Goal: Task Accomplishment & Management: Use online tool/utility

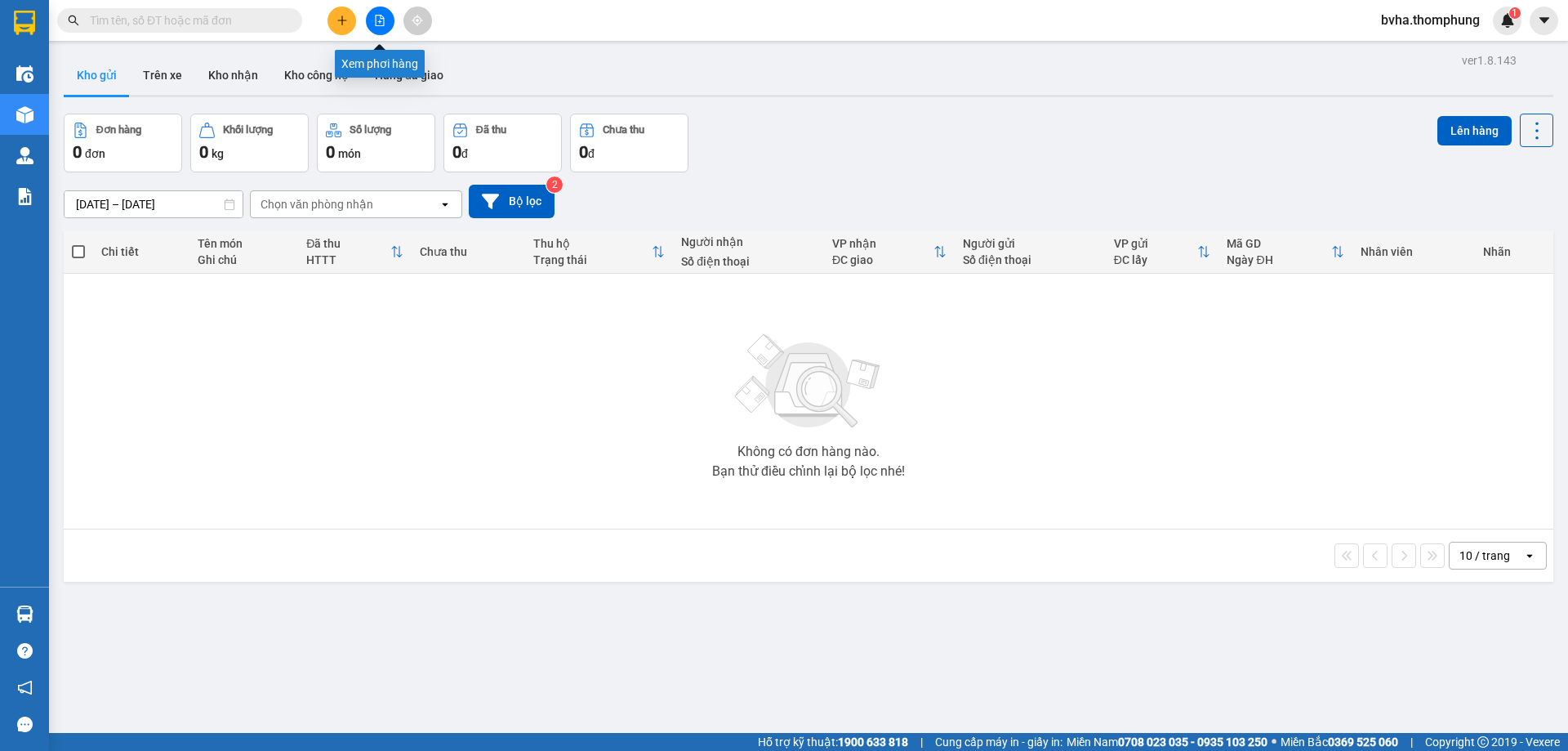
click at [380, 21] on icon "file-add" at bounding box center [379, 20] width 11 height 11
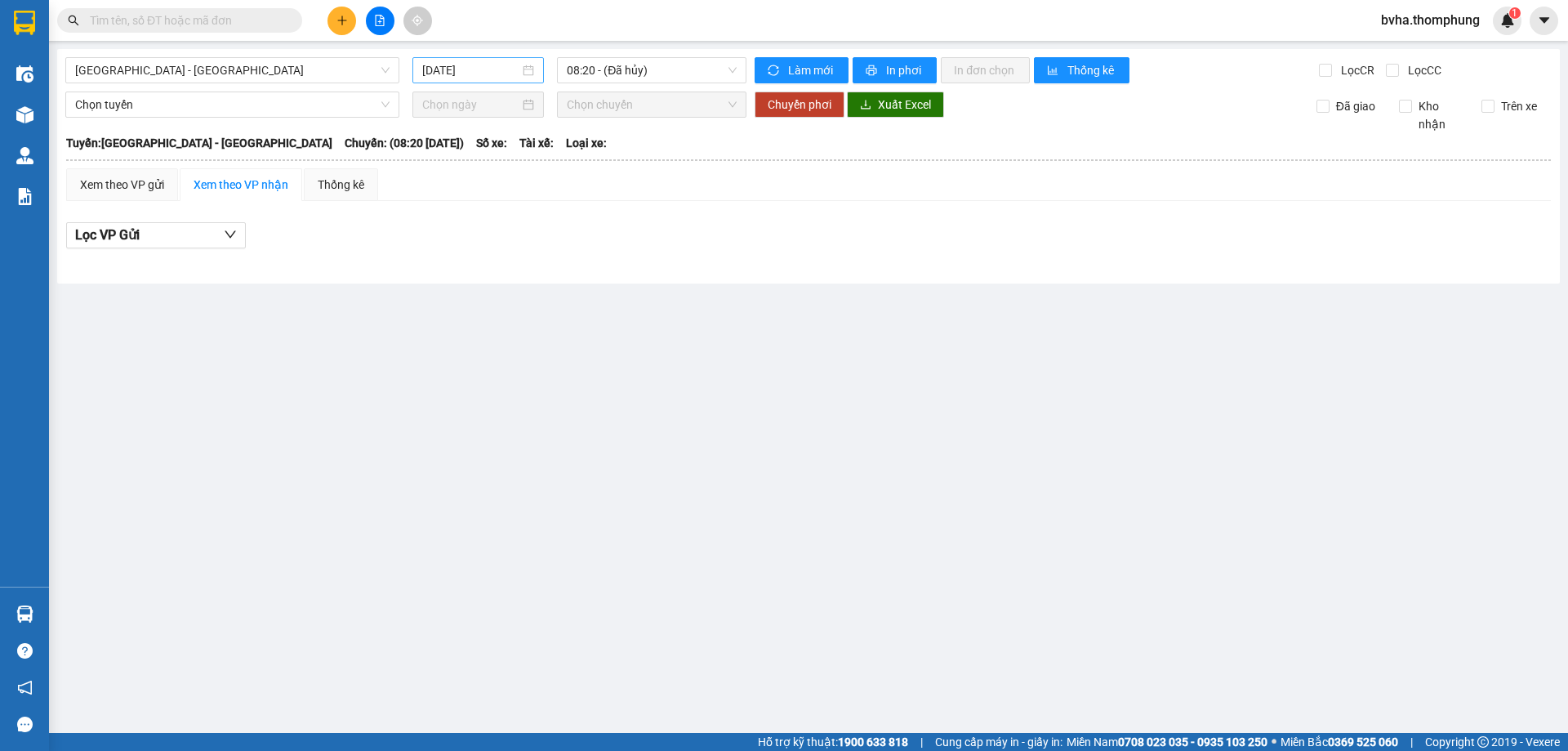
click at [477, 73] on input "[DATE]" at bounding box center [471, 70] width 97 height 18
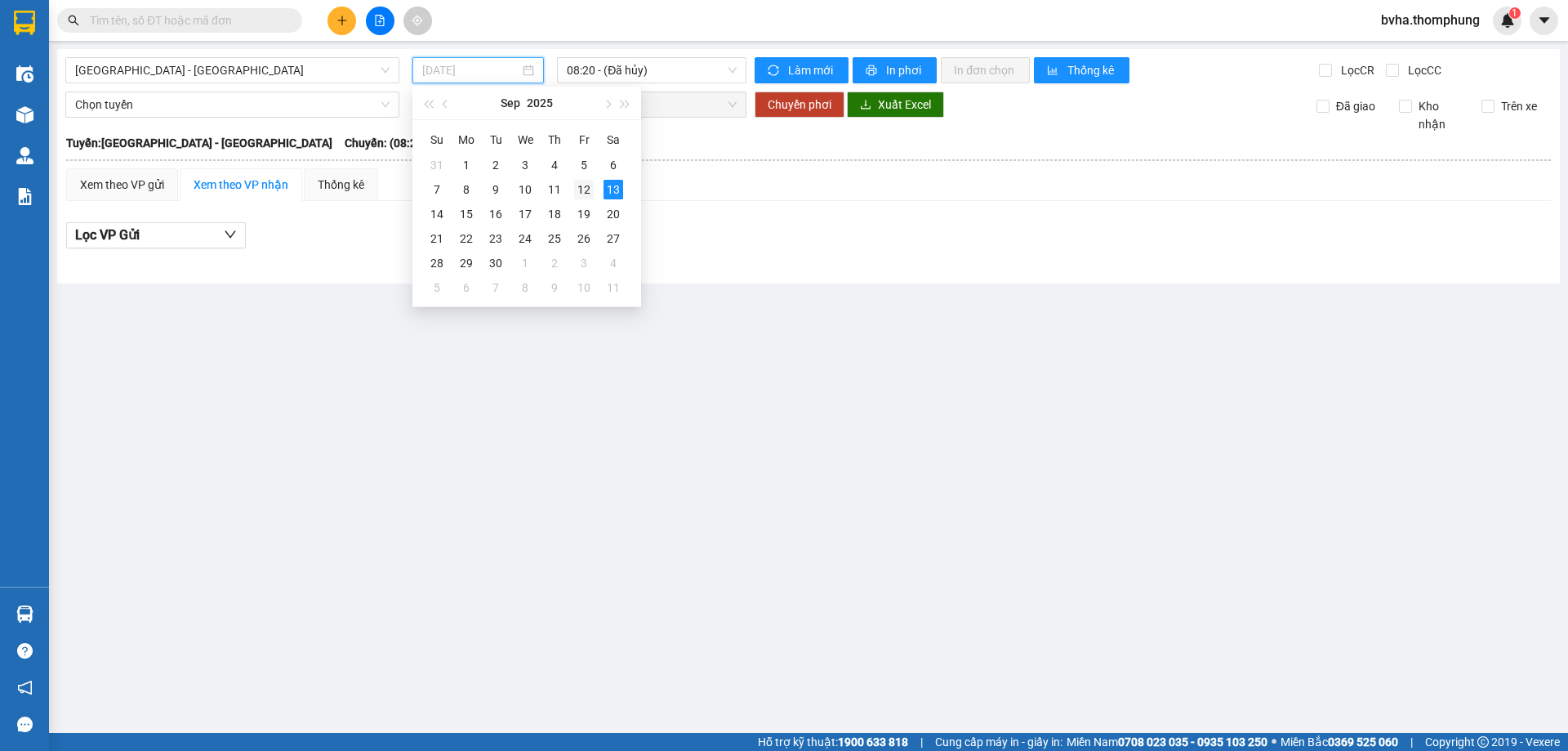
click at [583, 193] on div "12" at bounding box center [584, 189] width 20 height 20
type input "12/09/2025"
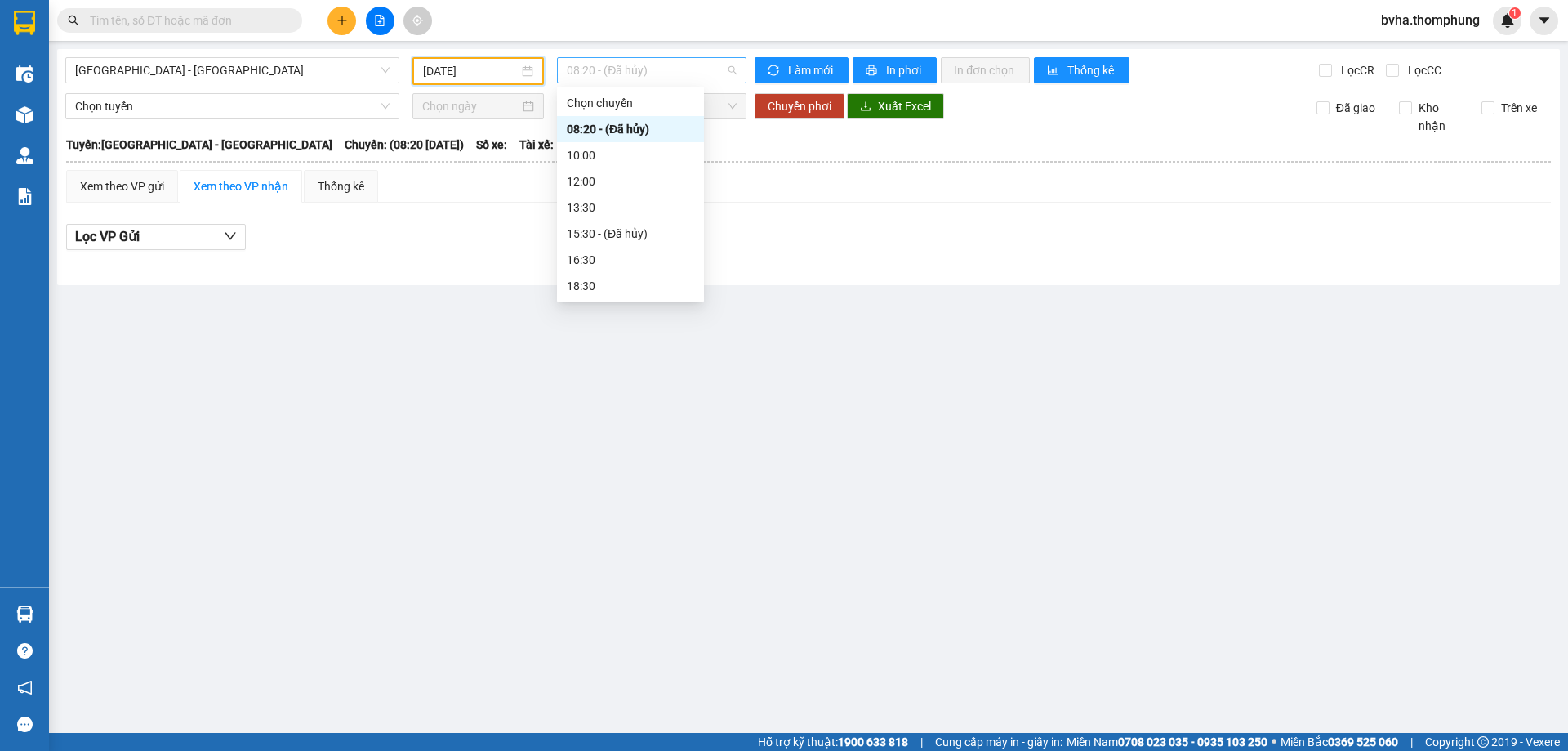
click at [696, 76] on span "08:20 - (Đã hủy)" at bounding box center [651, 70] width 170 height 25
click at [637, 285] on div "21:30" at bounding box center [630, 285] width 127 height 18
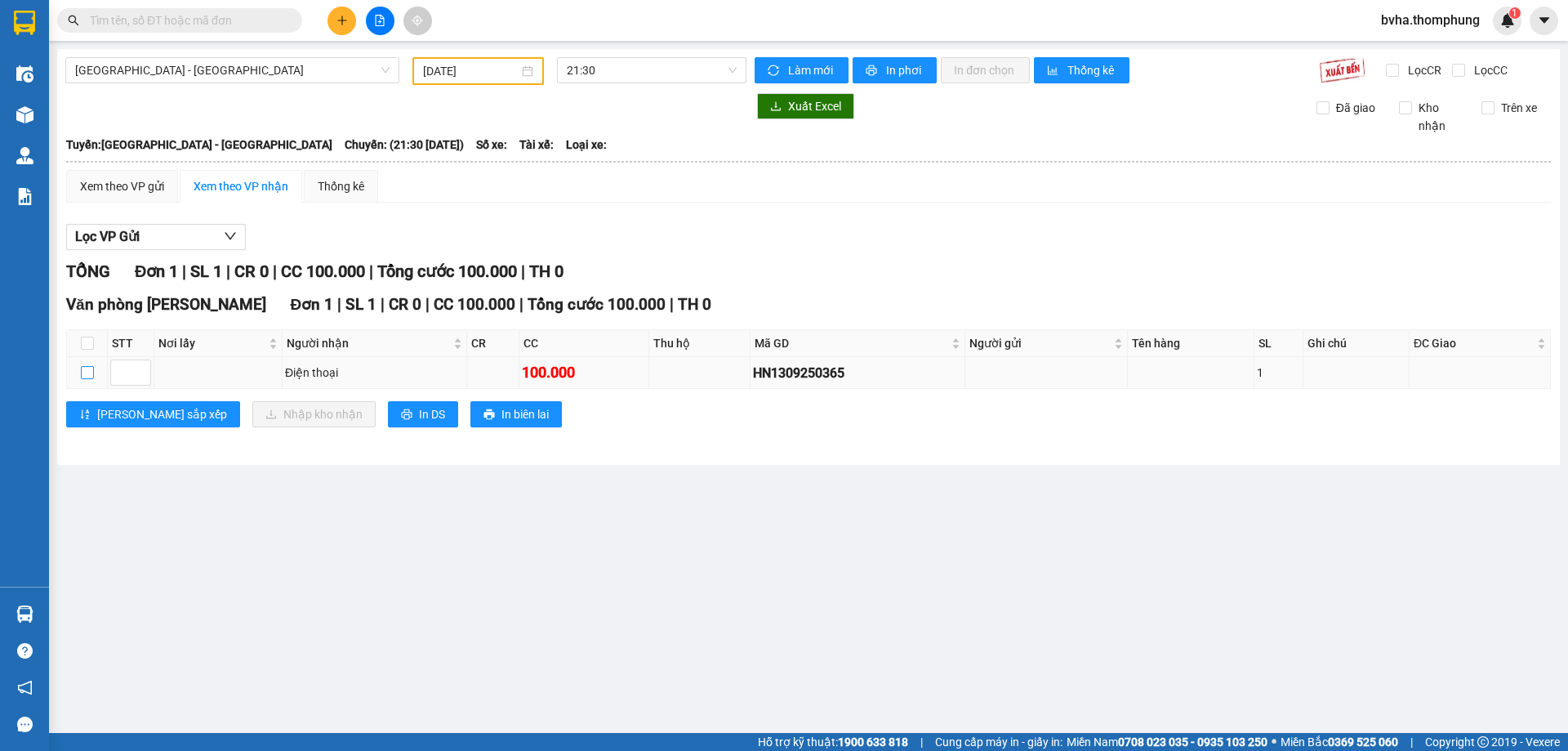
click at [88, 371] on input "checkbox" at bounding box center [87, 372] width 13 height 13
checkbox input "true"
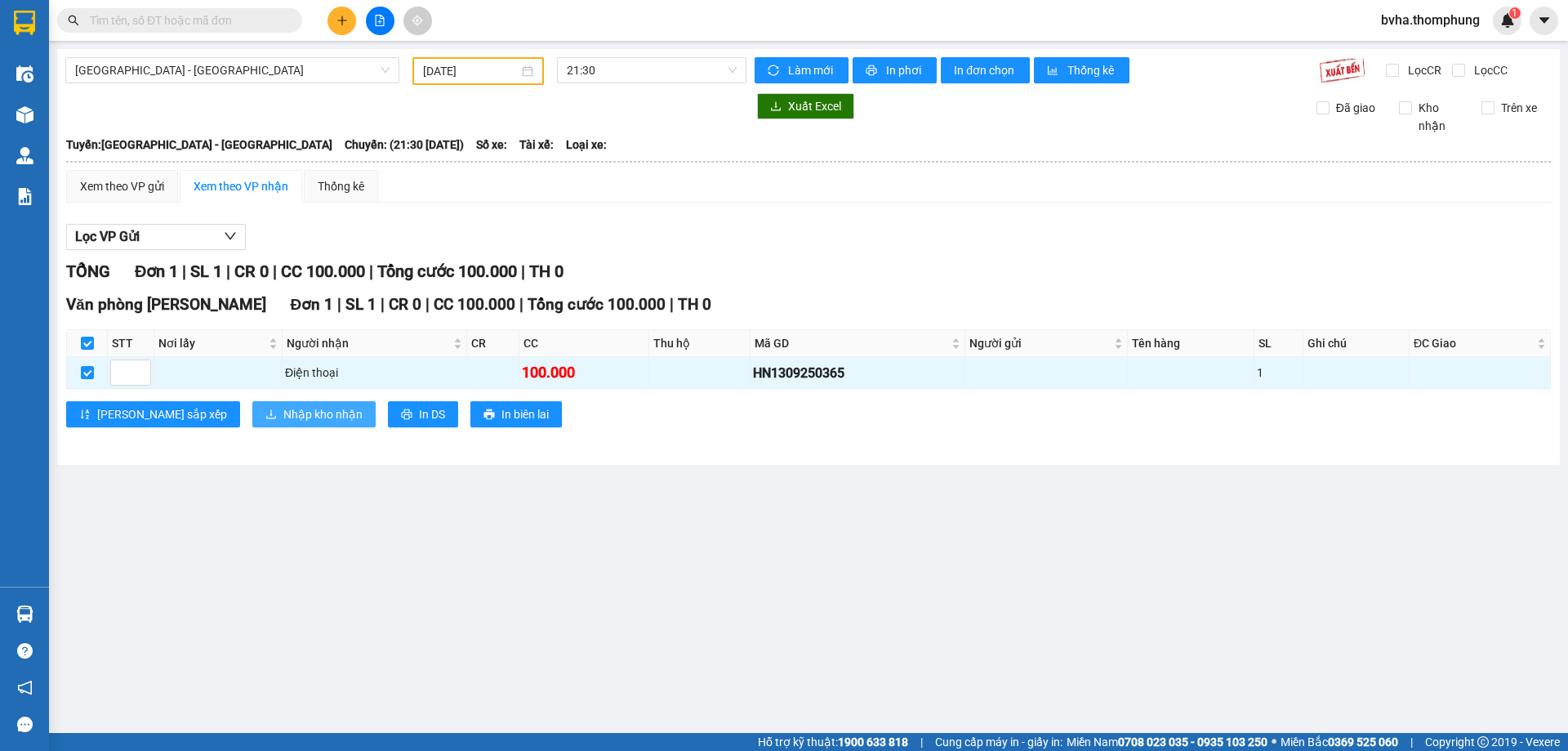
click at [284, 413] on span "Nhập kho nhận" at bounding box center [323, 414] width 79 height 18
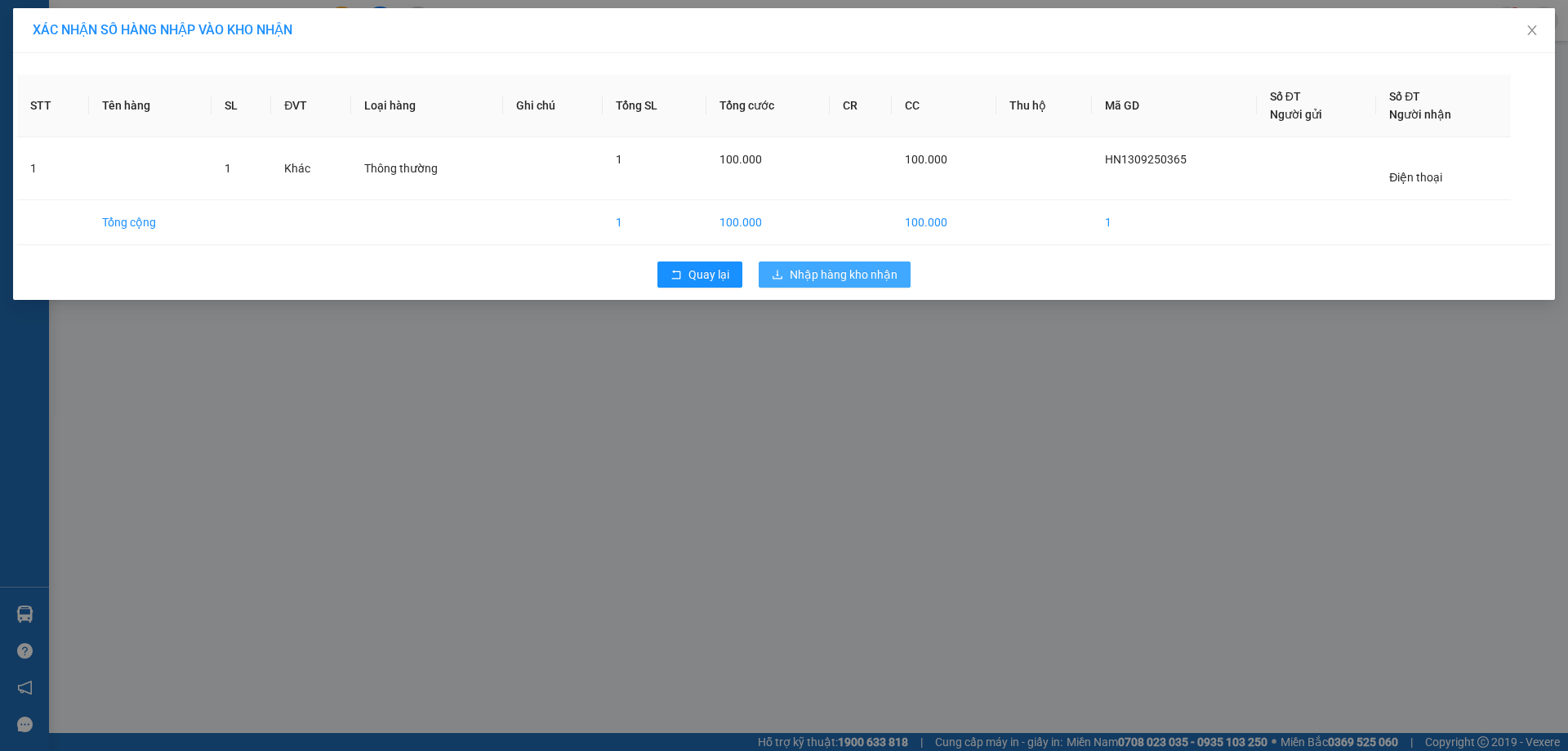
click at [843, 274] on span "Nhập hàng kho nhận" at bounding box center [843, 274] width 108 height 18
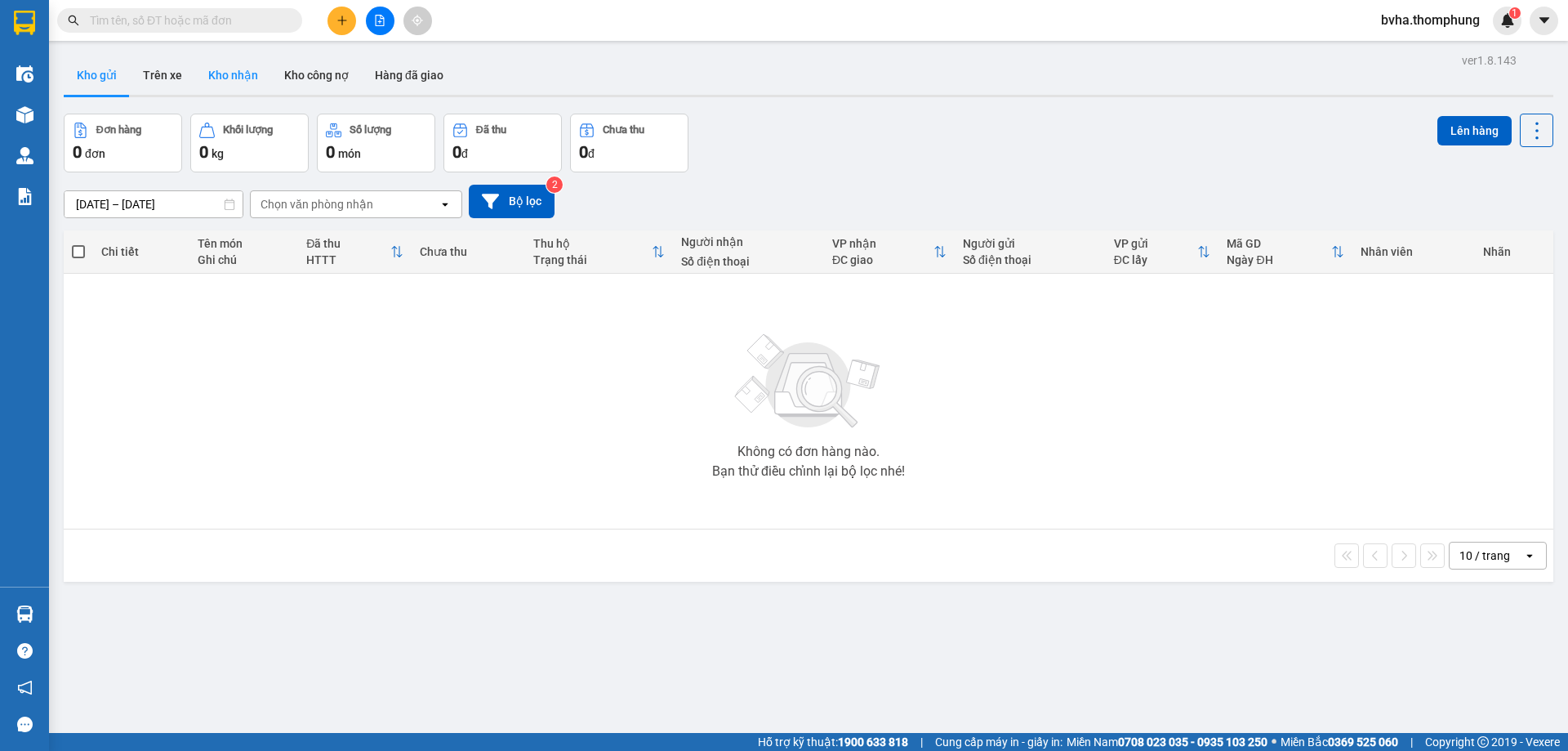
click at [223, 76] on button "Kho nhận" at bounding box center [233, 75] width 76 height 39
drag, startPoint x: 244, startPoint y: 75, endPoint x: 258, endPoint y: 173, distance: 99.0
click at [240, 76] on button "Kho nhận" at bounding box center [233, 75] width 76 height 39
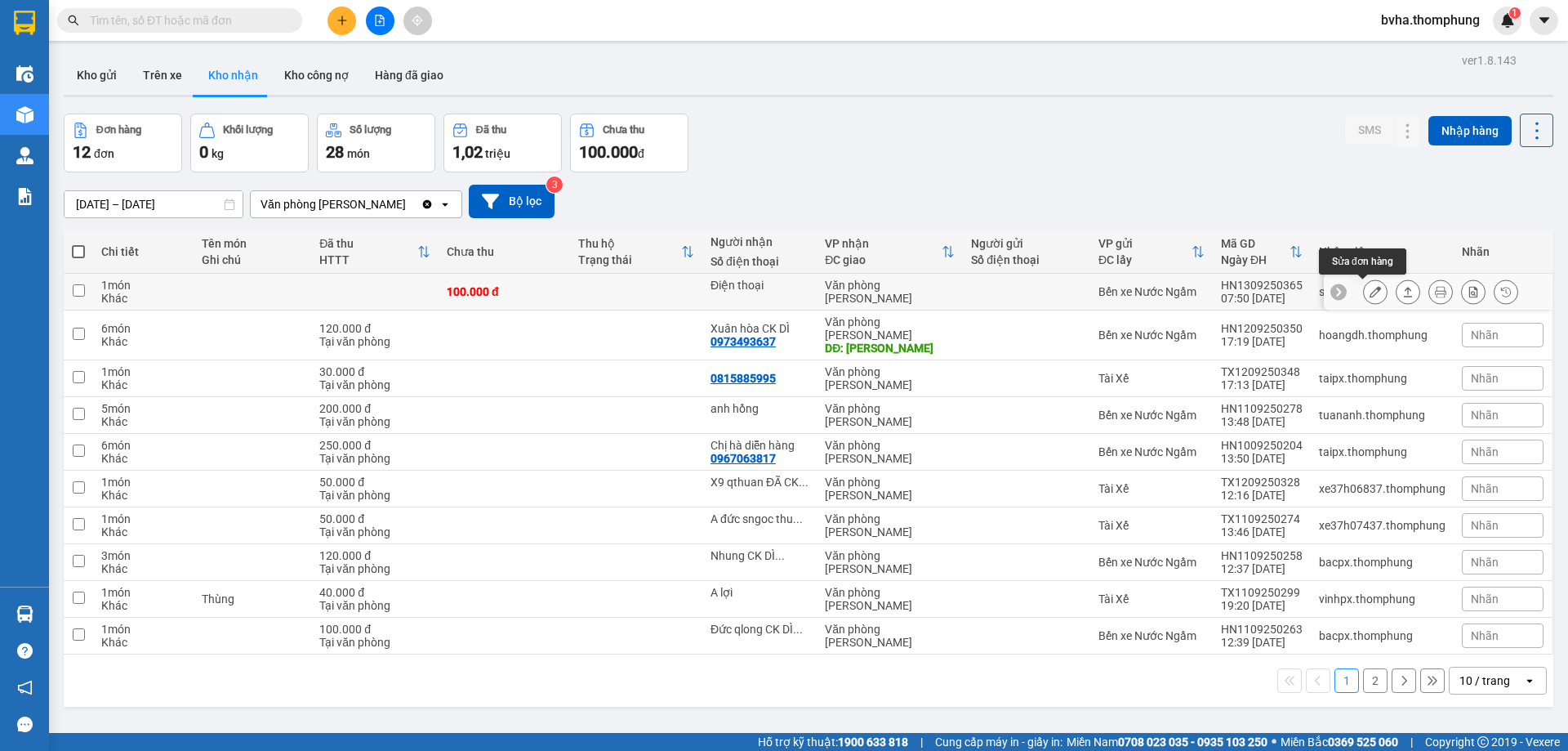
click at [1369, 297] on icon at bounding box center [1374, 291] width 11 height 11
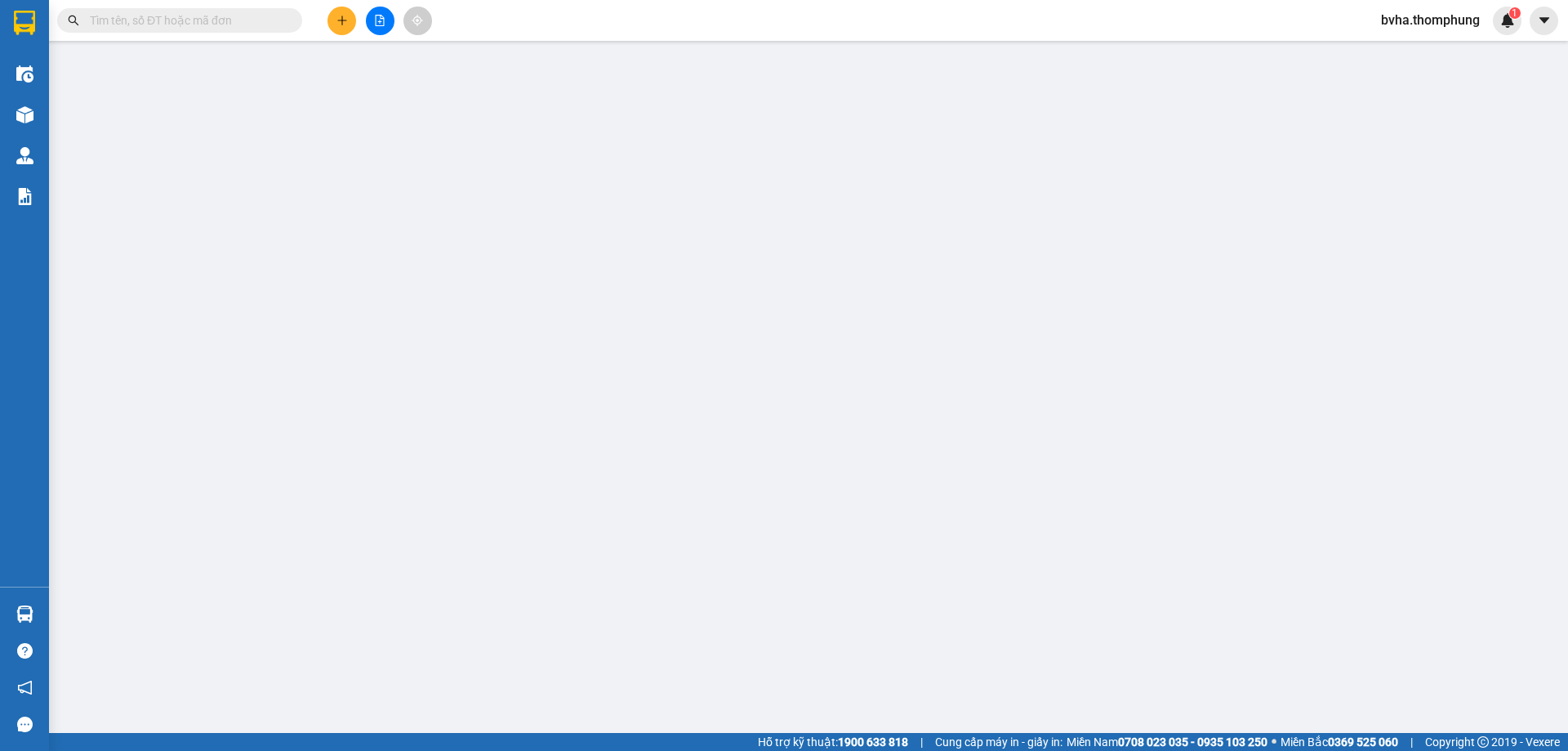
type input "Điện thoại"
type input "100.000"
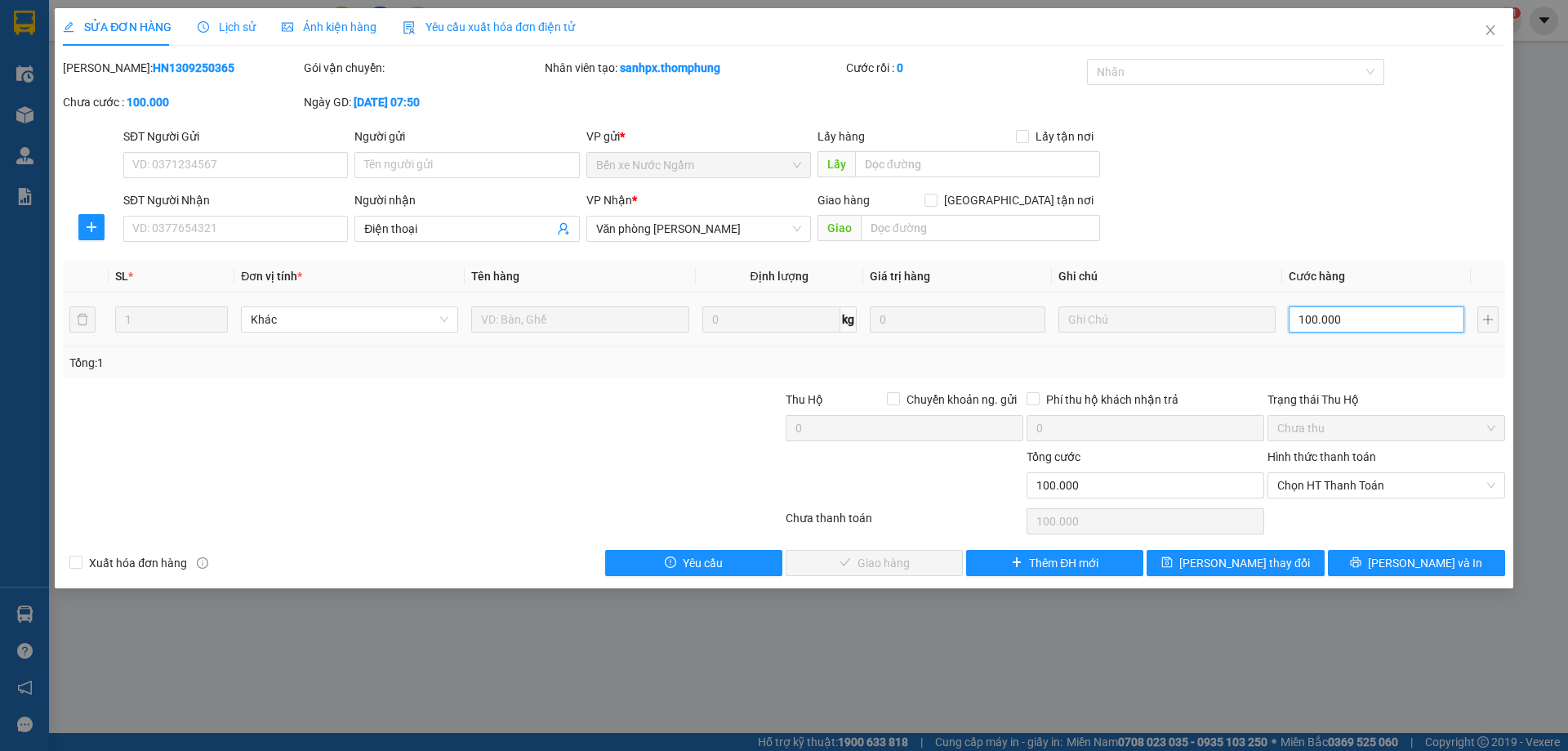
click at [1392, 316] on input "100.000" at bounding box center [1376, 319] width 176 height 26
type input "7"
type input "70"
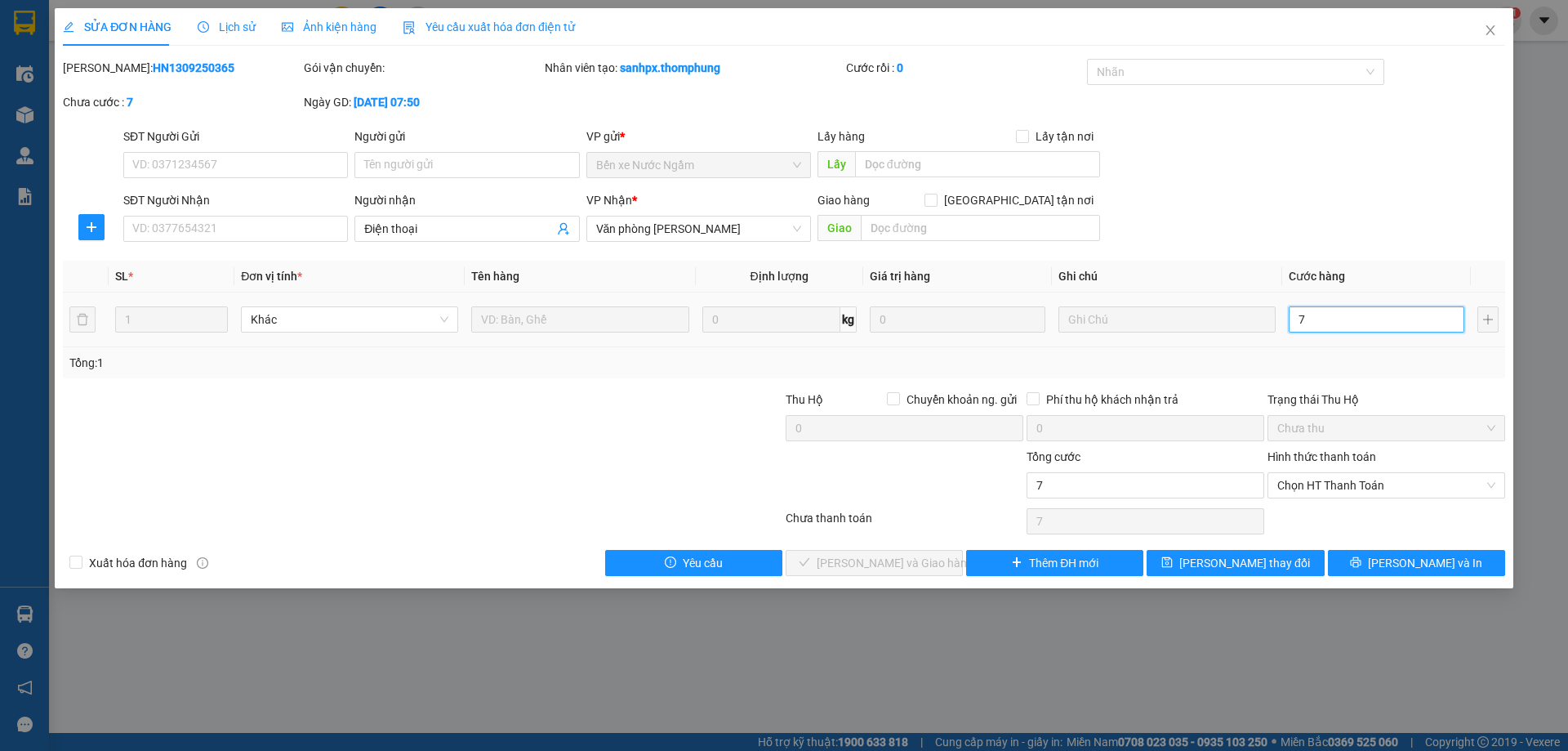
type input "70"
type input "700"
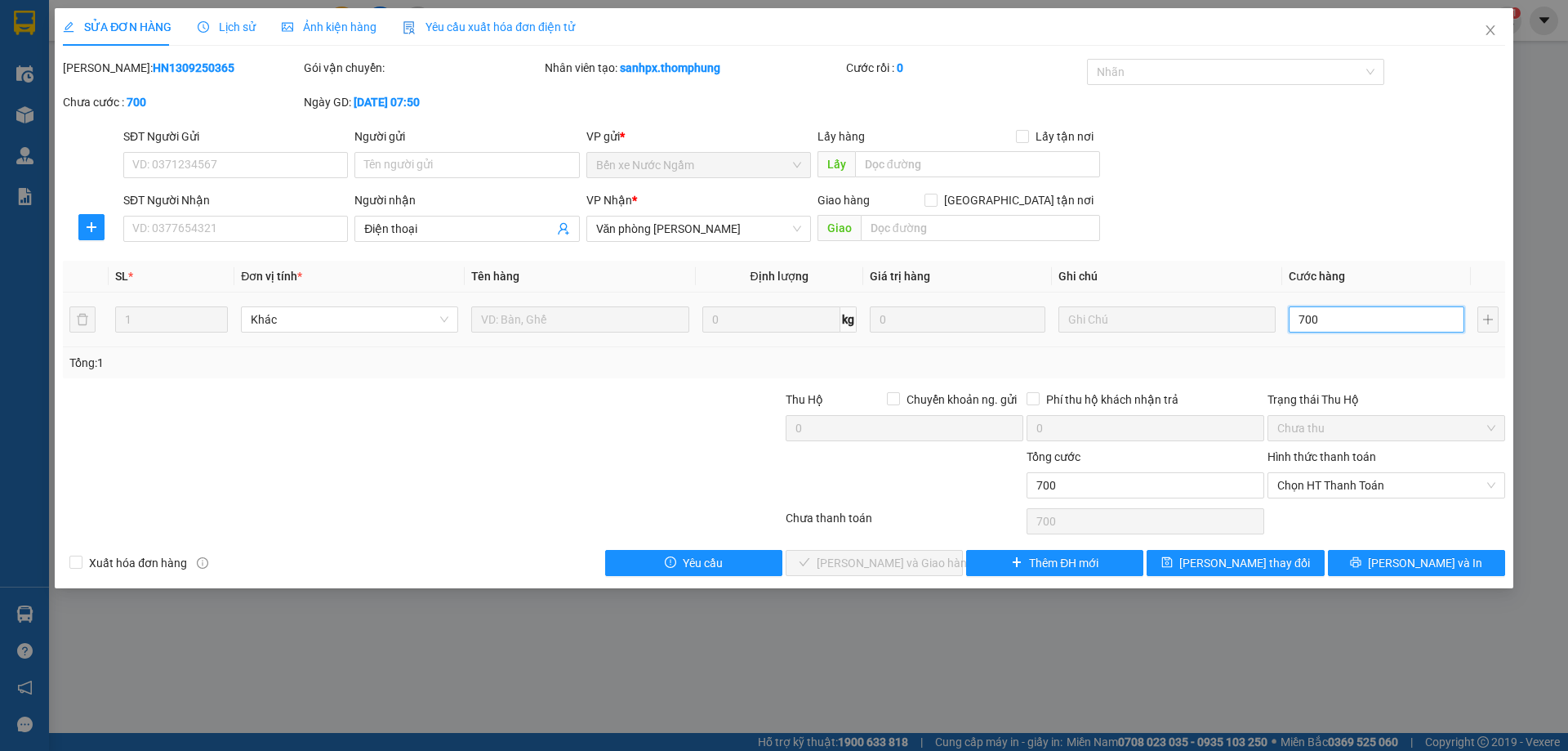
type input "7.000"
type input "70.000"
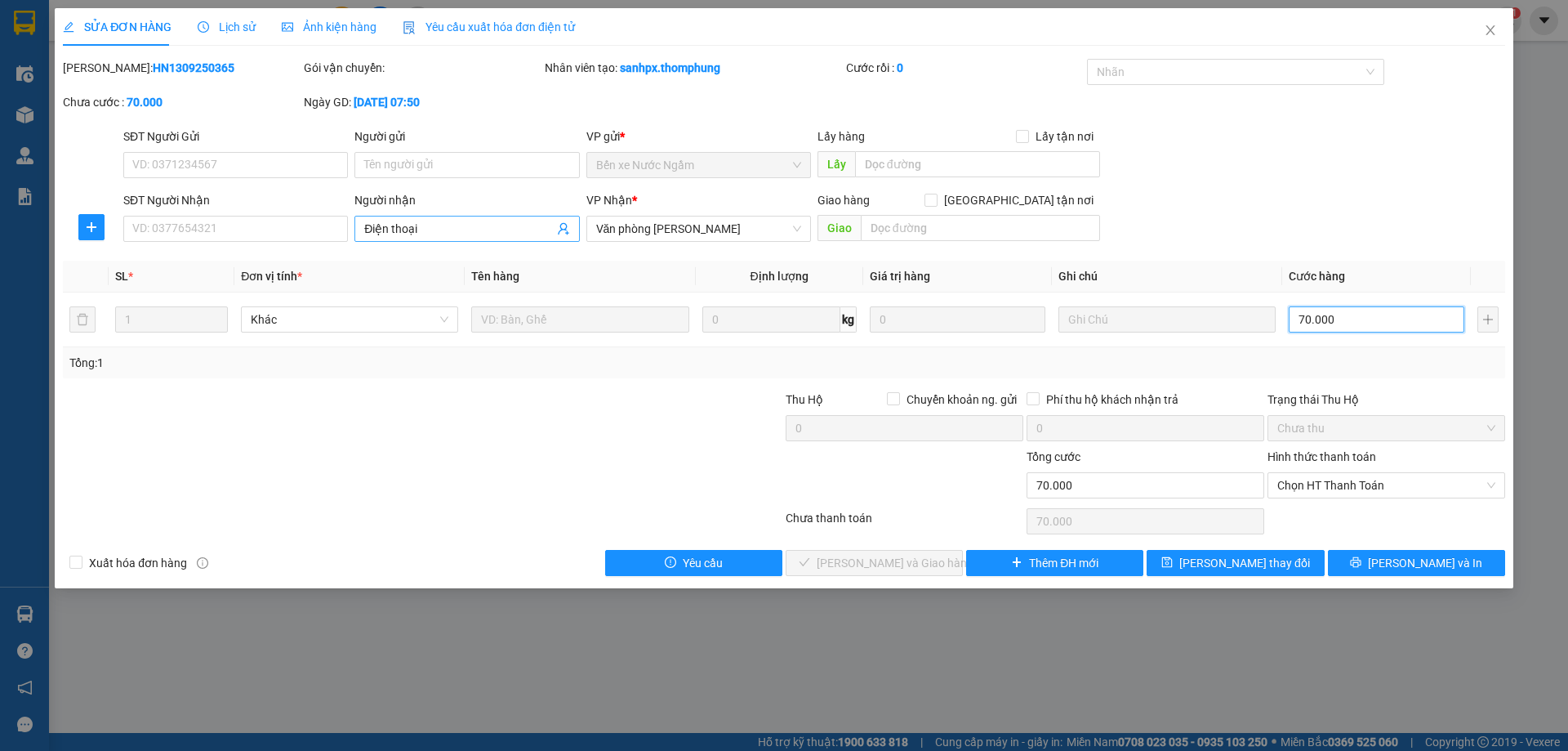
type input "70.000"
click at [442, 235] on input "Điện thoại" at bounding box center [459, 229] width 189 height 18
click at [1353, 486] on span "Chọn HT Thanh Toán" at bounding box center [1386, 485] width 218 height 25
type input "Điện thoại CK DÌ RỒI"
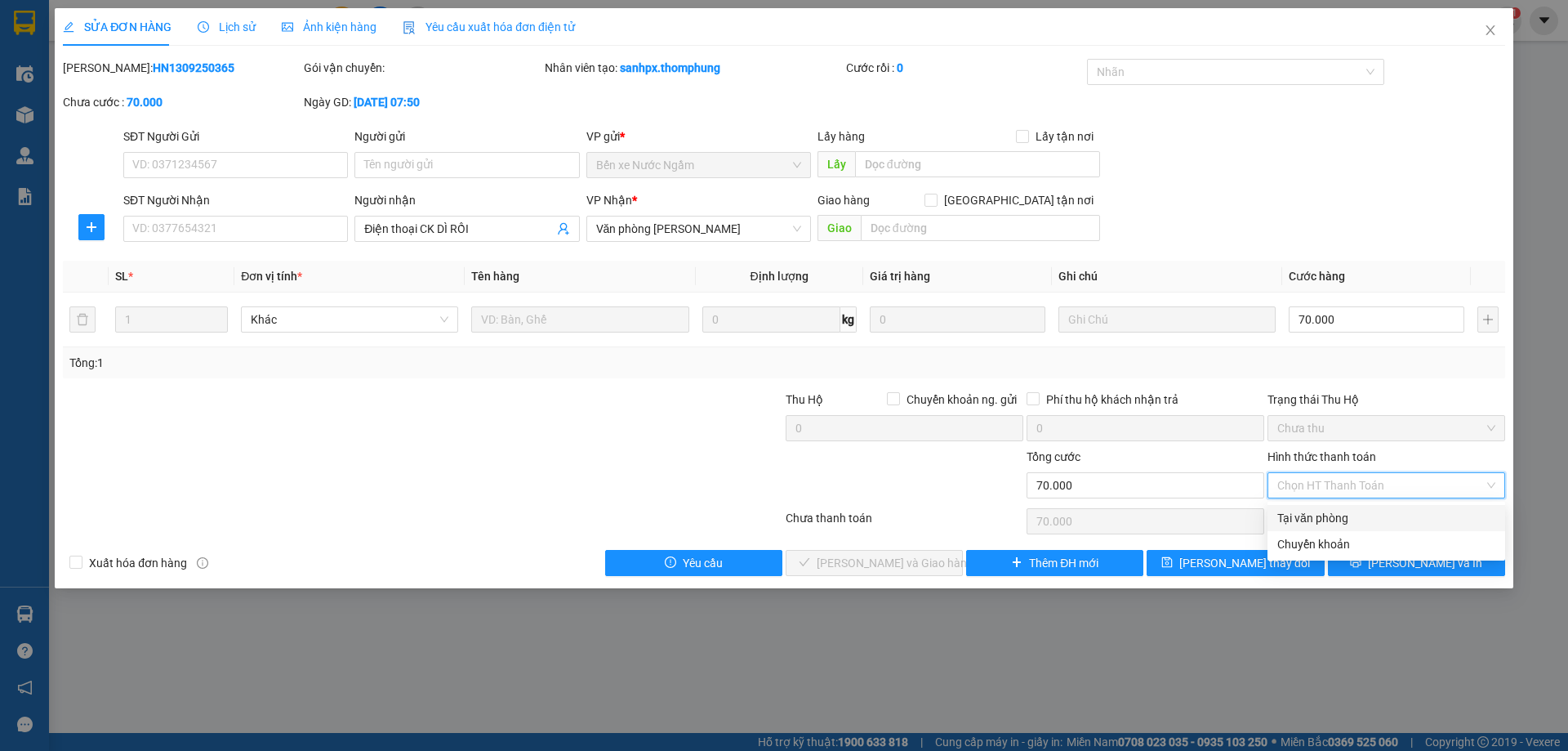
click at [1328, 522] on div "Tại văn phòng" at bounding box center [1386, 517] width 218 height 18
type input "0"
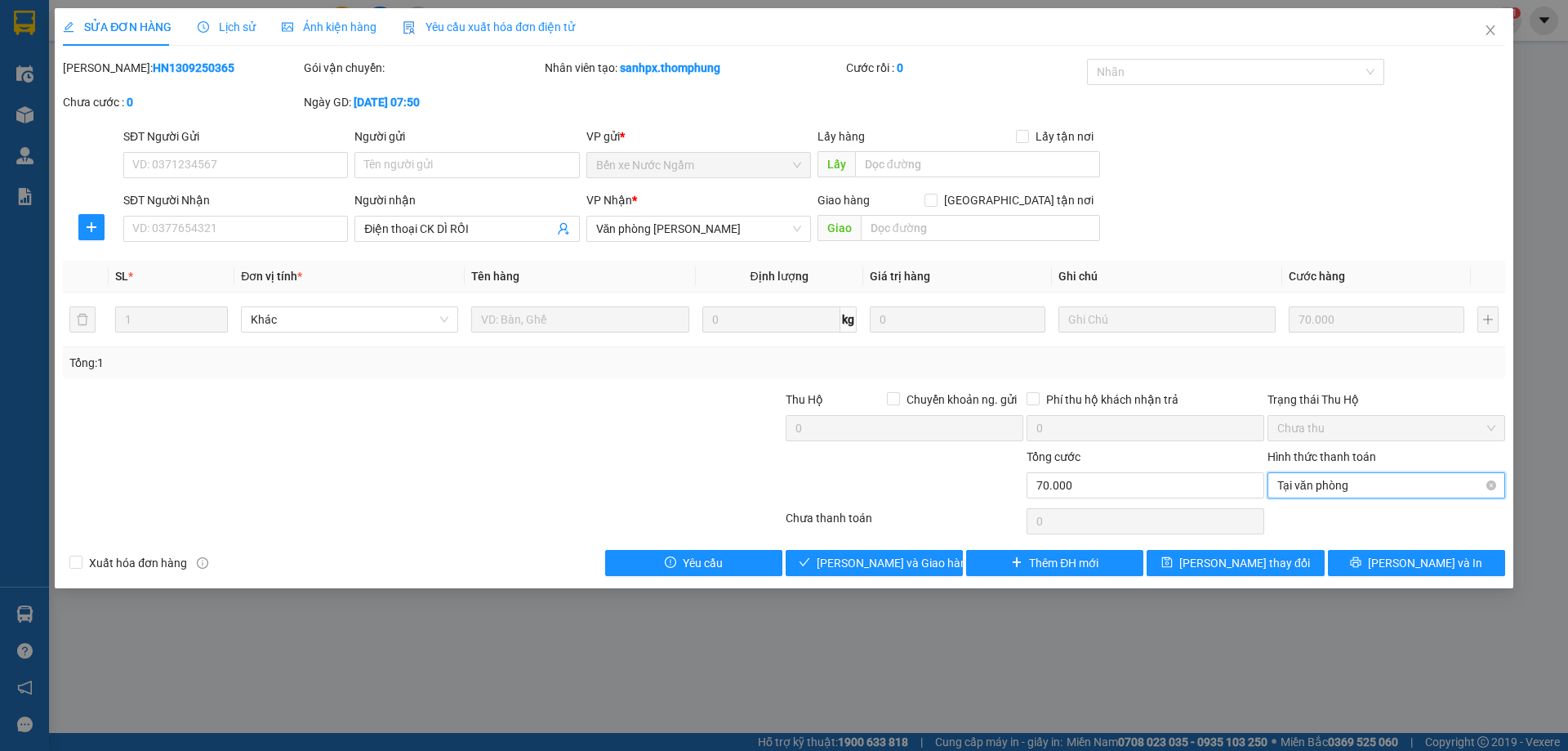
click at [1328, 494] on span "Tại văn phòng" at bounding box center [1386, 485] width 218 height 25
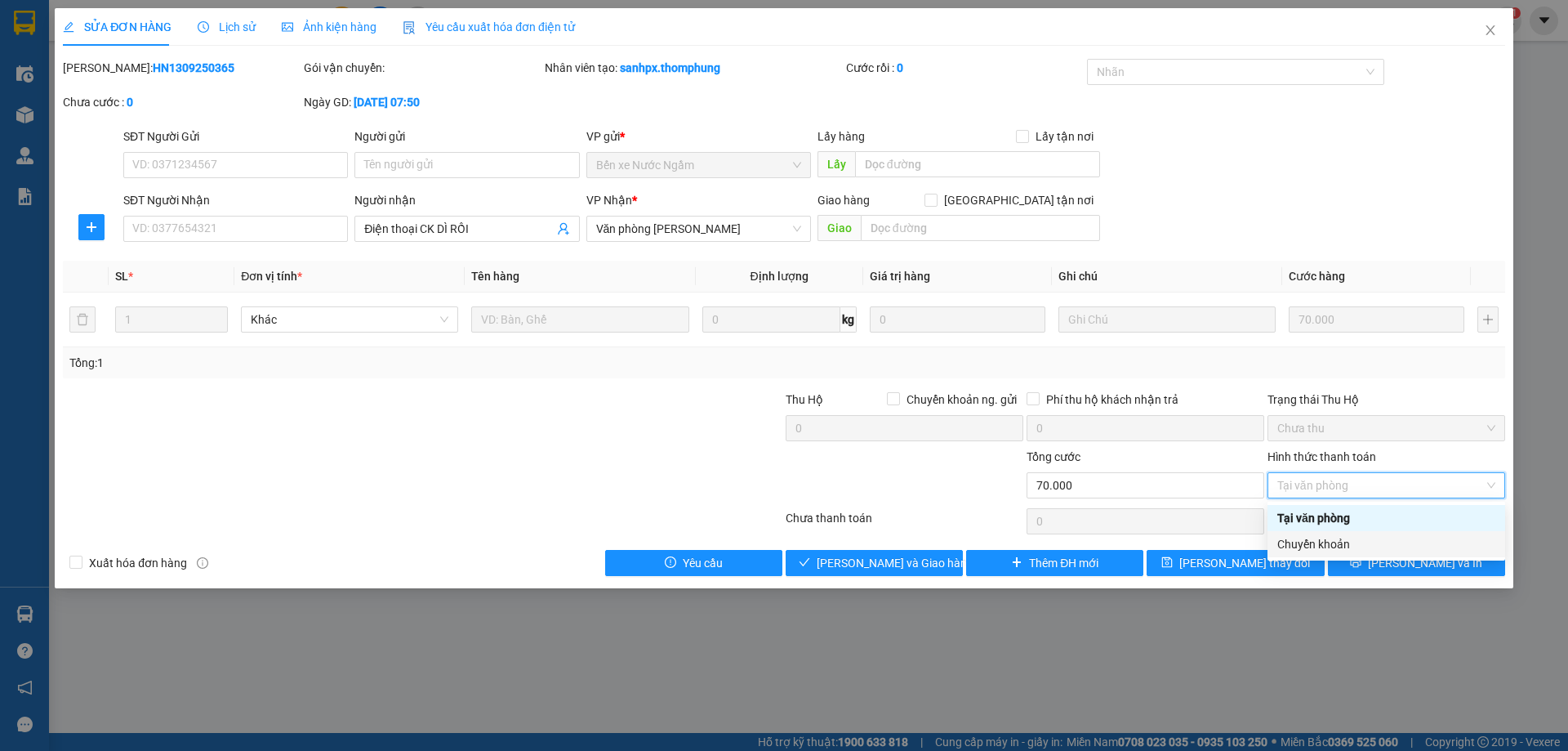
drag, startPoint x: 1322, startPoint y: 542, endPoint x: 1311, endPoint y: 547, distance: 12.1
click at [1321, 543] on div "Chuyển khoản" at bounding box center [1386, 544] width 218 height 18
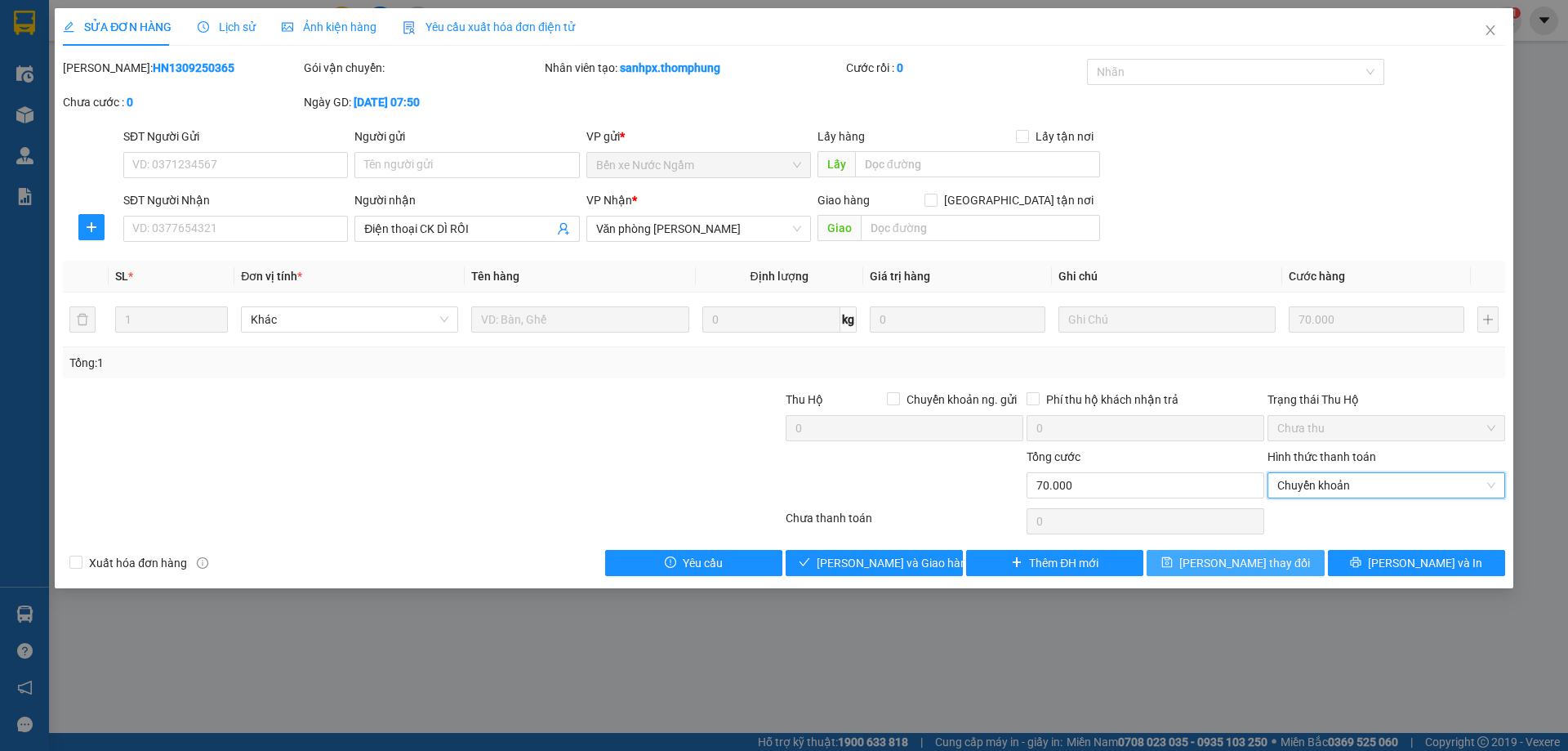
click at [1272, 562] on span "Lưu thay đổi" at bounding box center [1244, 562] width 131 height 18
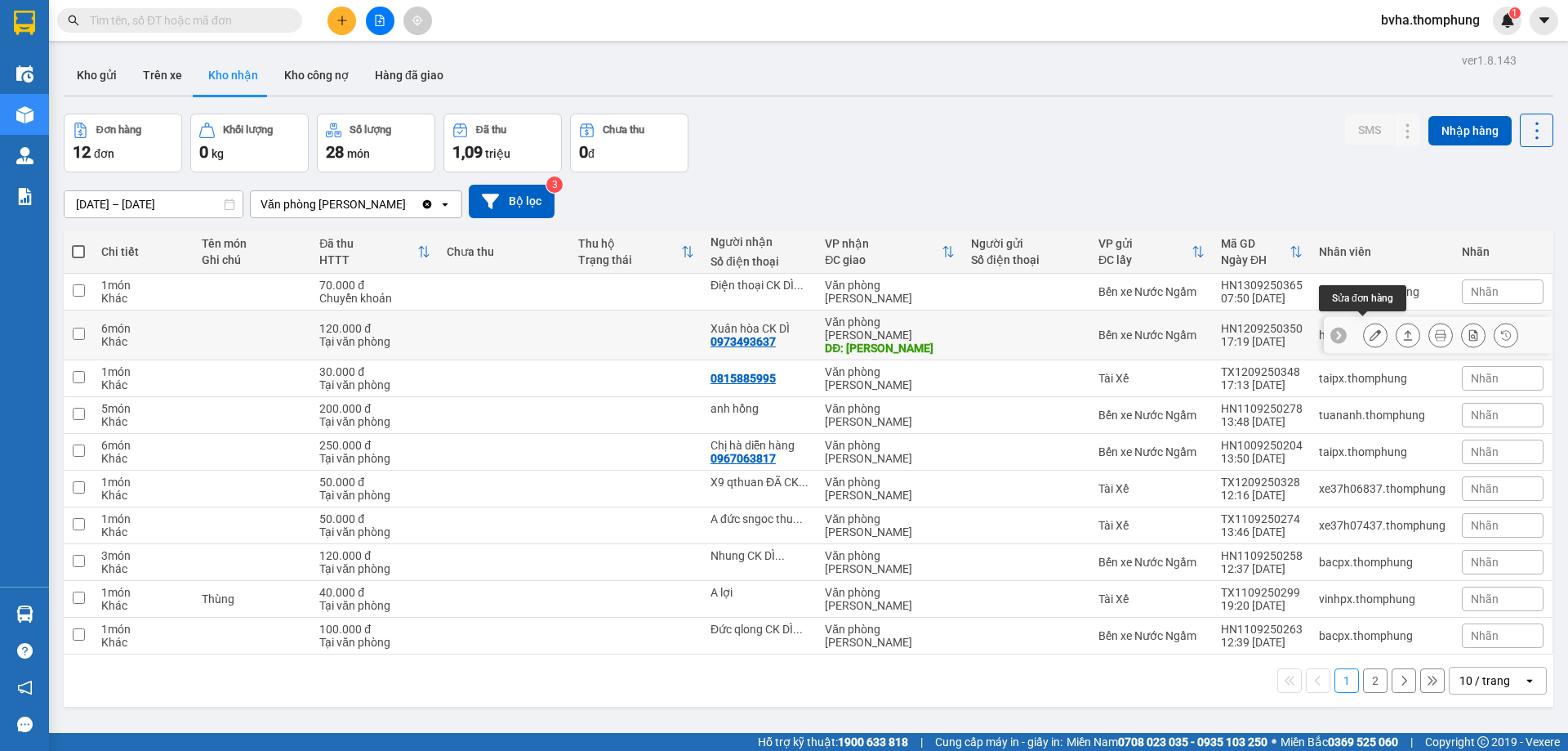
click at [1369, 329] on icon at bounding box center [1374, 334] width 11 height 11
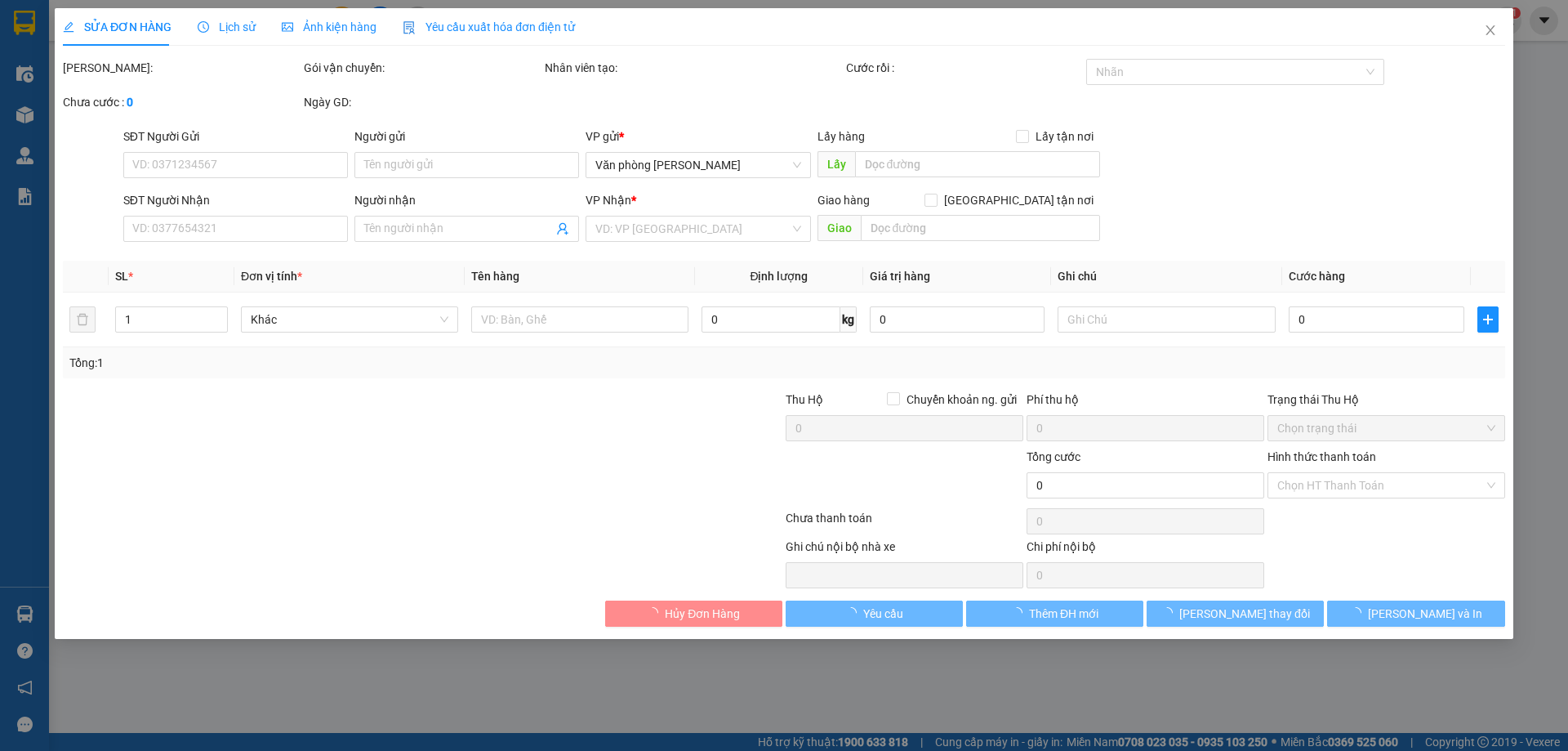
type input "0973493637"
type input "Xuân hòa CK DÌ"
type input "q ngọc xuân hoà"
type input "120.000"
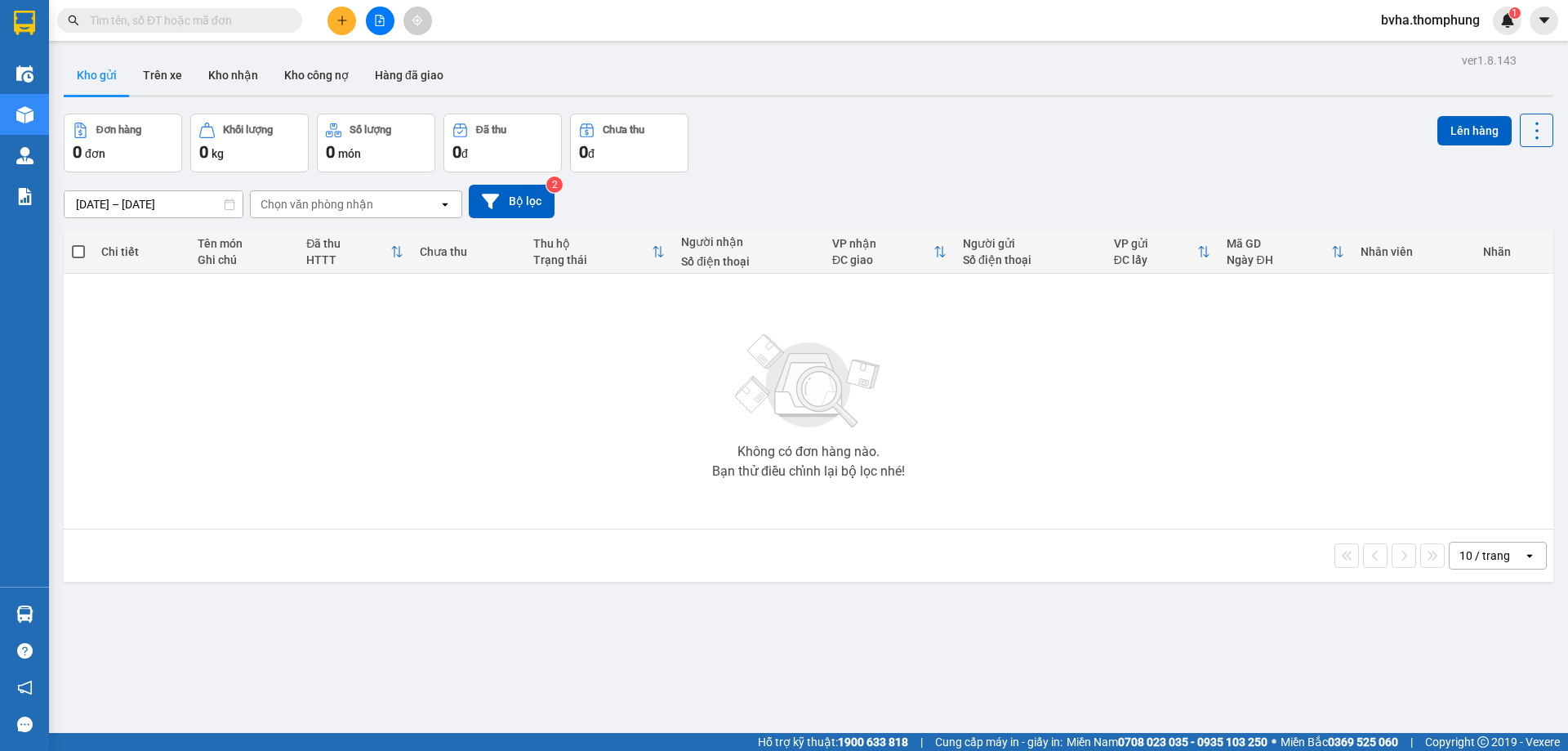
click at [336, 23] on icon "plus" at bounding box center [341, 20] width 11 height 11
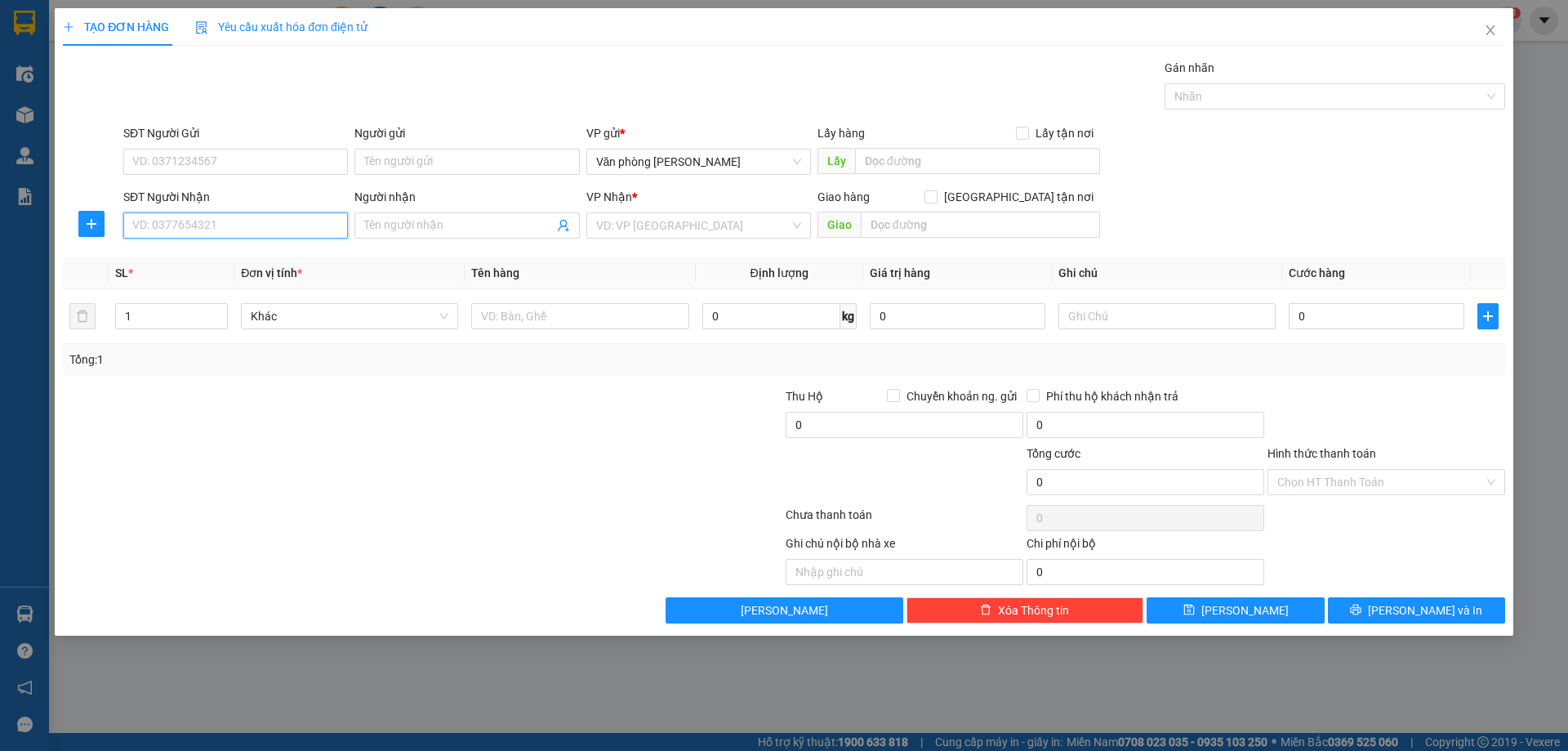
click at [240, 230] on input "SĐT Người Nhận" at bounding box center [235, 225] width 224 height 26
type input "0387860984"
click at [481, 228] on input "Người nhận" at bounding box center [459, 225] width 189 height 18
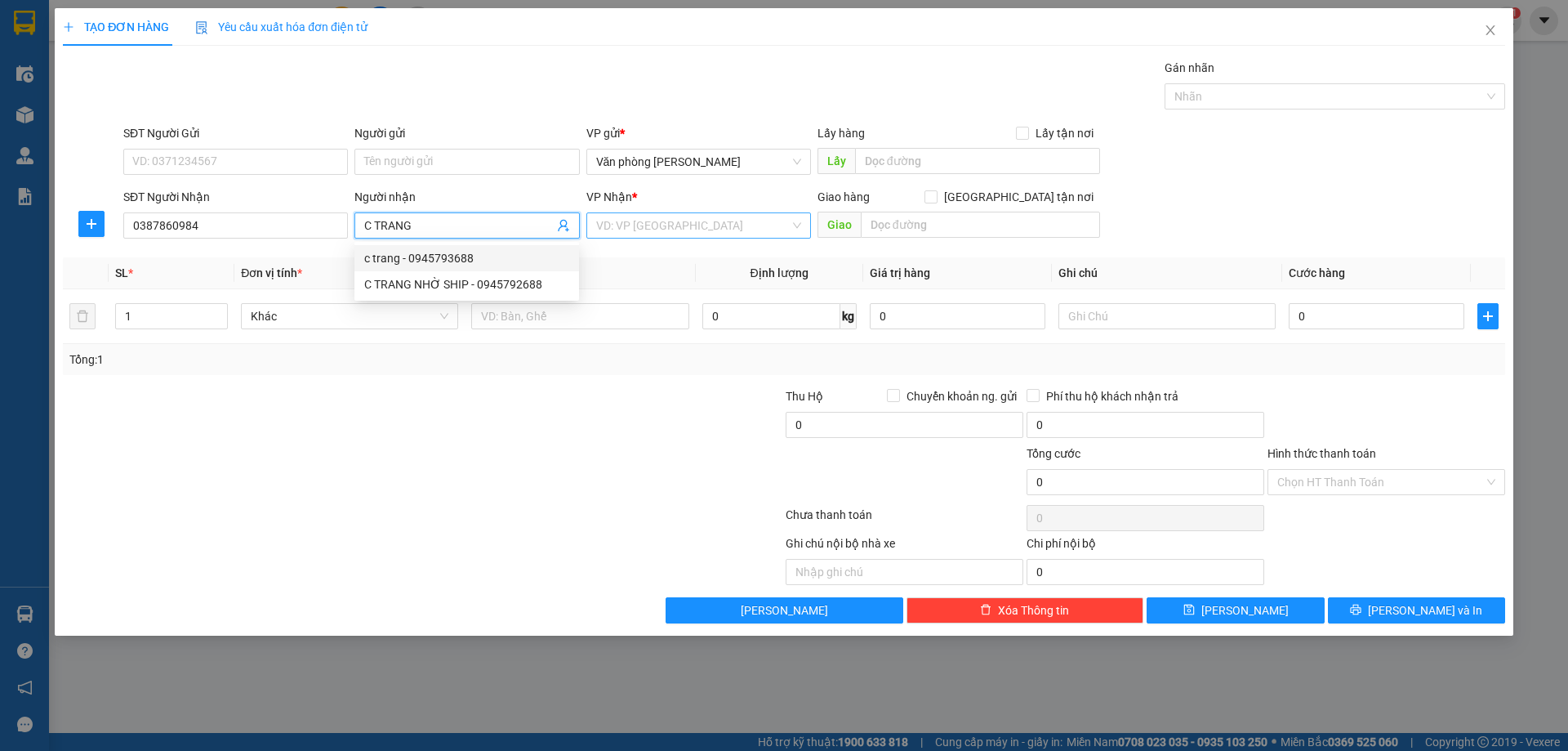
type input "C TRANG"
click at [657, 234] on input "search" at bounding box center [693, 225] width 194 height 25
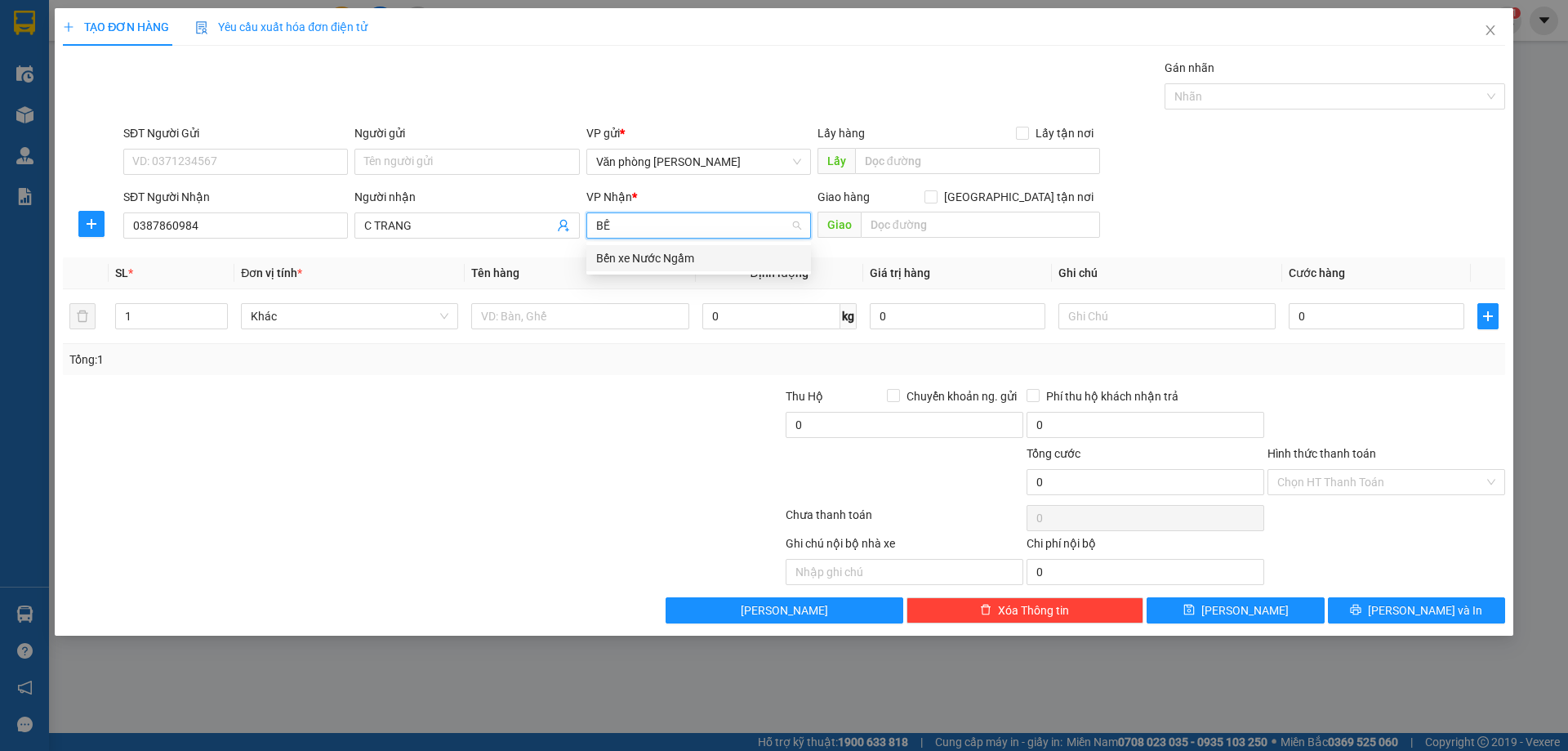
type input "BẾN"
click at [692, 265] on div "Bến xe Nước Ngầm" at bounding box center [698, 257] width 205 height 18
click at [1194, 614] on icon "save" at bounding box center [1188, 609] width 10 height 10
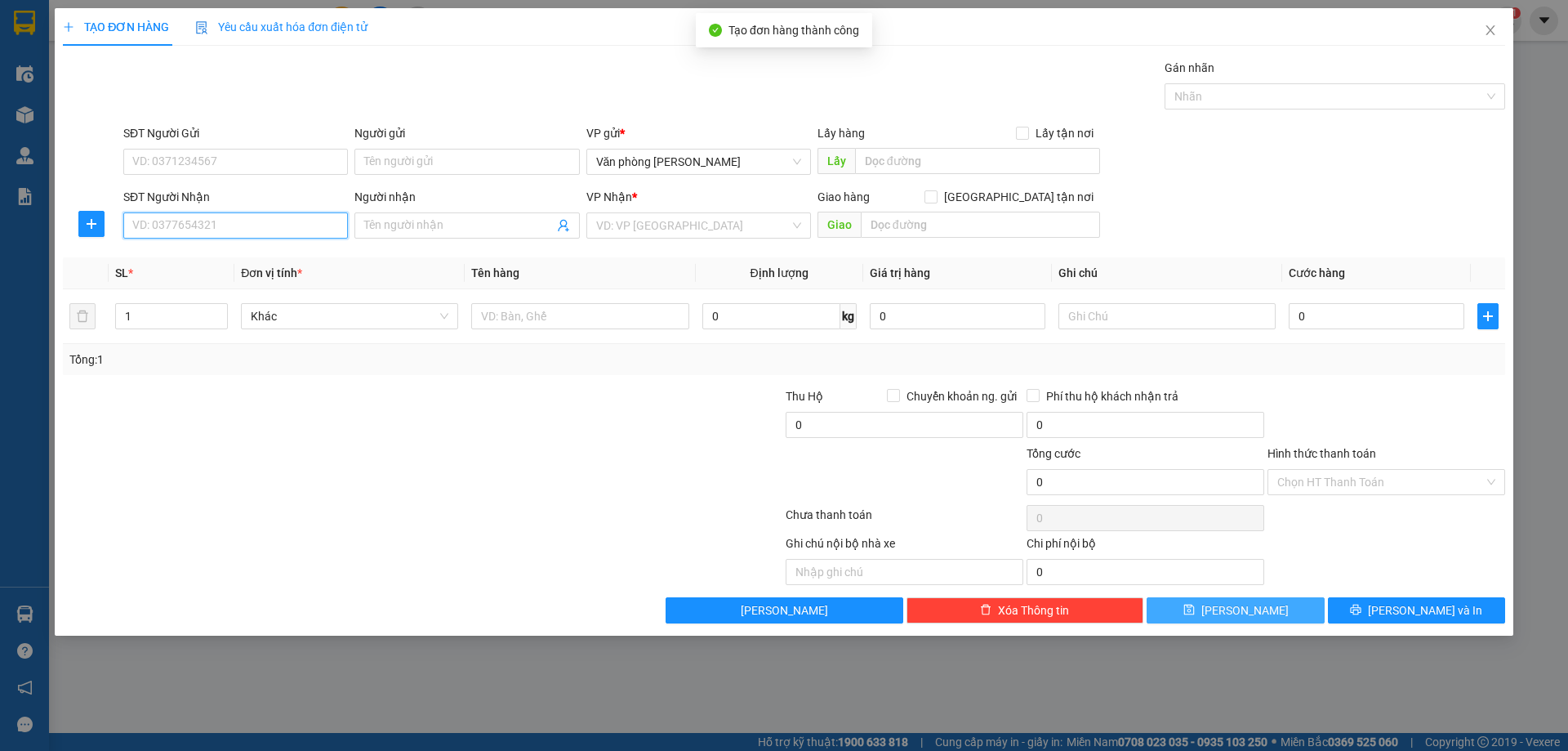
click at [206, 231] on input "SĐT Người Nhận" at bounding box center [235, 225] width 224 height 26
type input "0356868379"
click at [273, 263] on div "0356868379 - [PERSON_NAME]" at bounding box center [235, 257] width 205 height 18
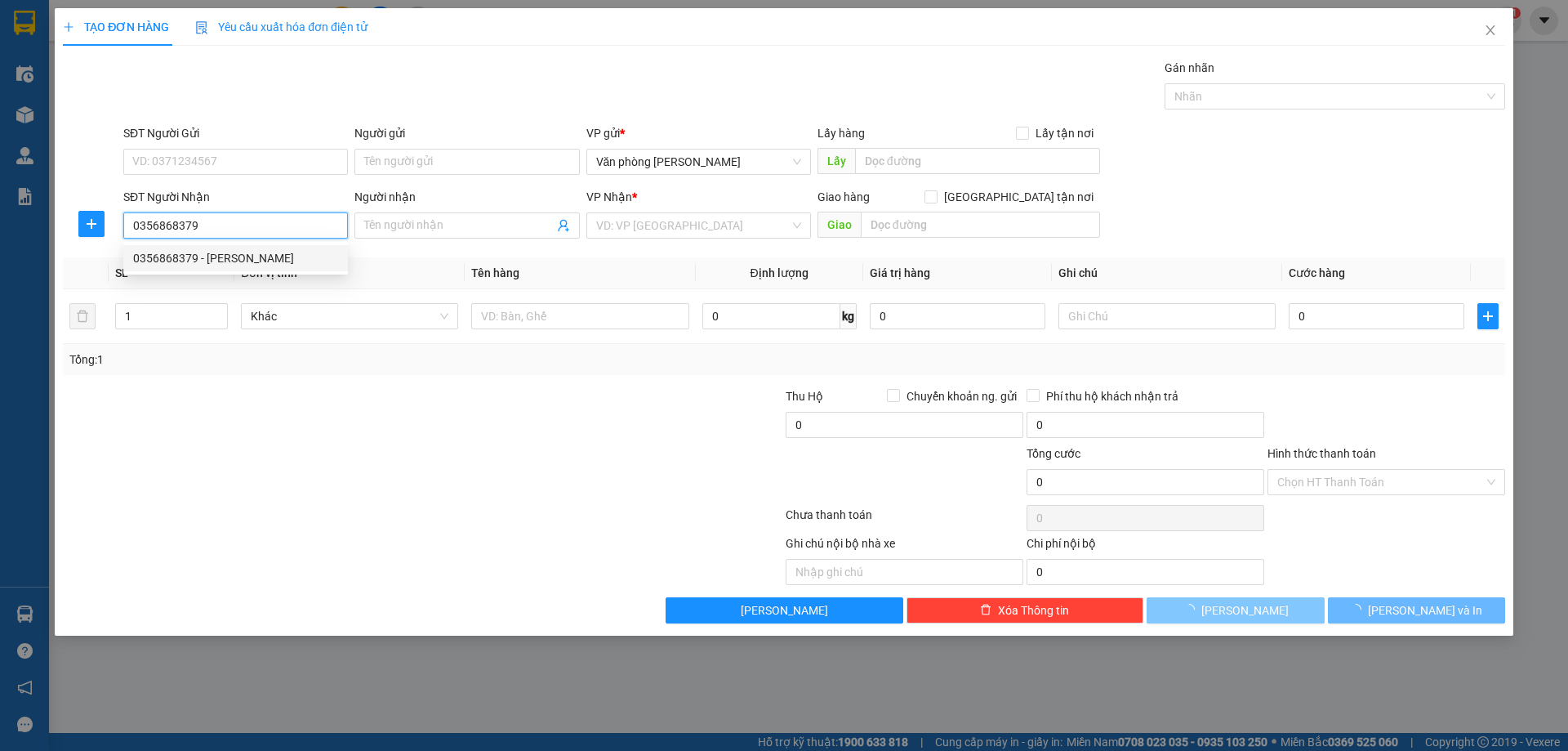
type input "[PERSON_NAME]"
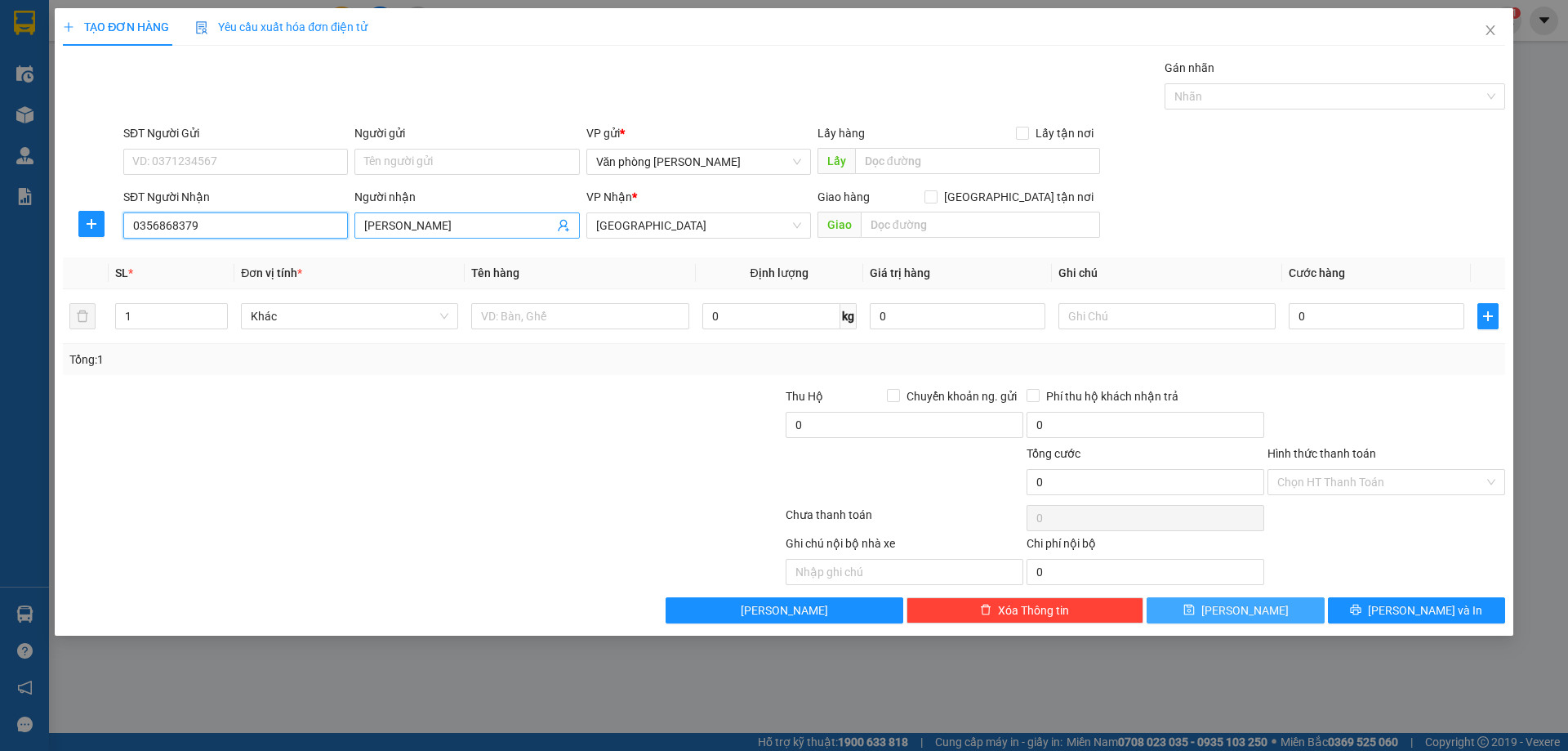
type input "0356868379"
click at [481, 225] on input "[PERSON_NAME]" at bounding box center [459, 225] width 189 height 18
type input "[PERSON_NAME]"
click at [1194, 606] on icon "save" at bounding box center [1188, 609] width 10 height 10
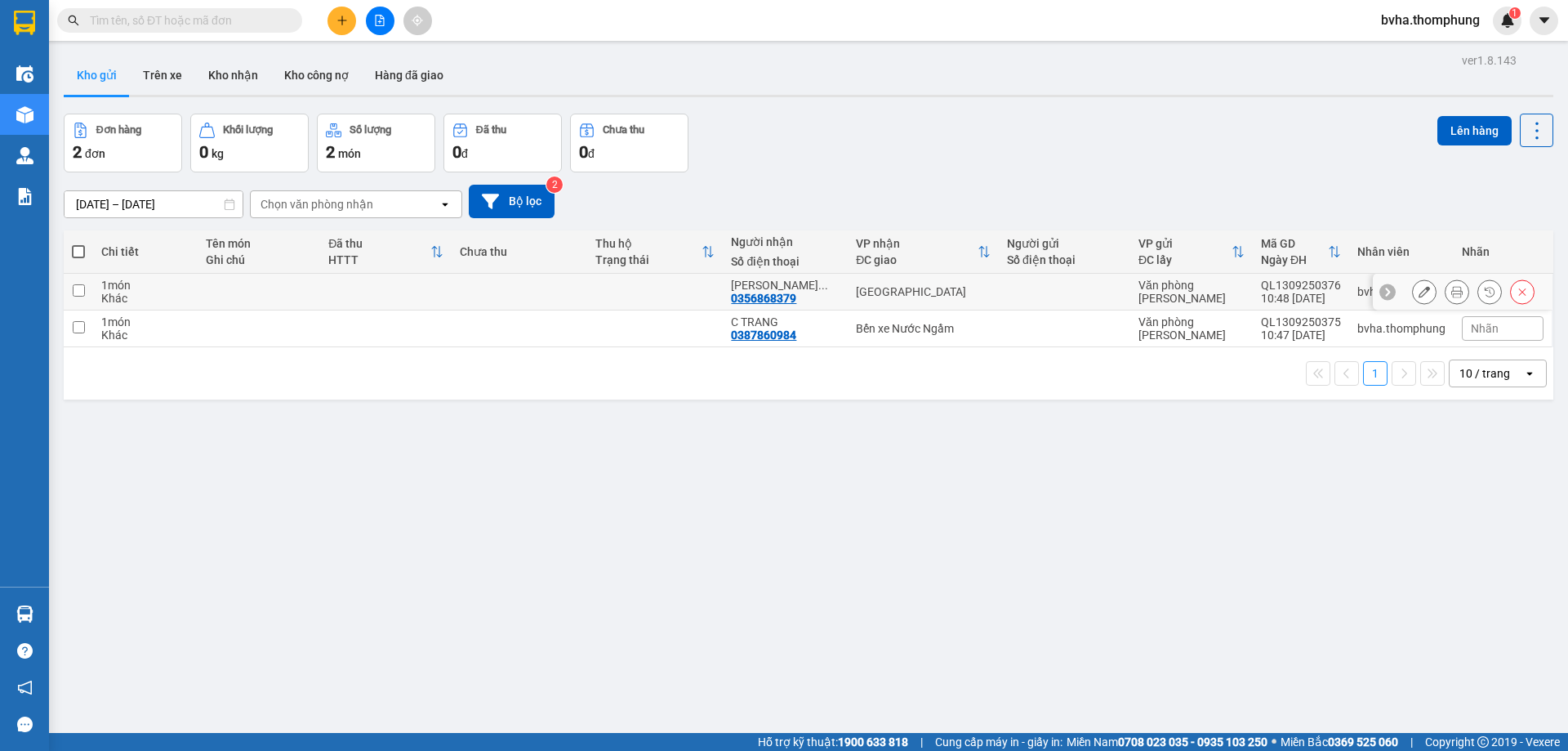
click at [85, 292] on td at bounding box center [78, 291] width 30 height 37
checkbox input "true"
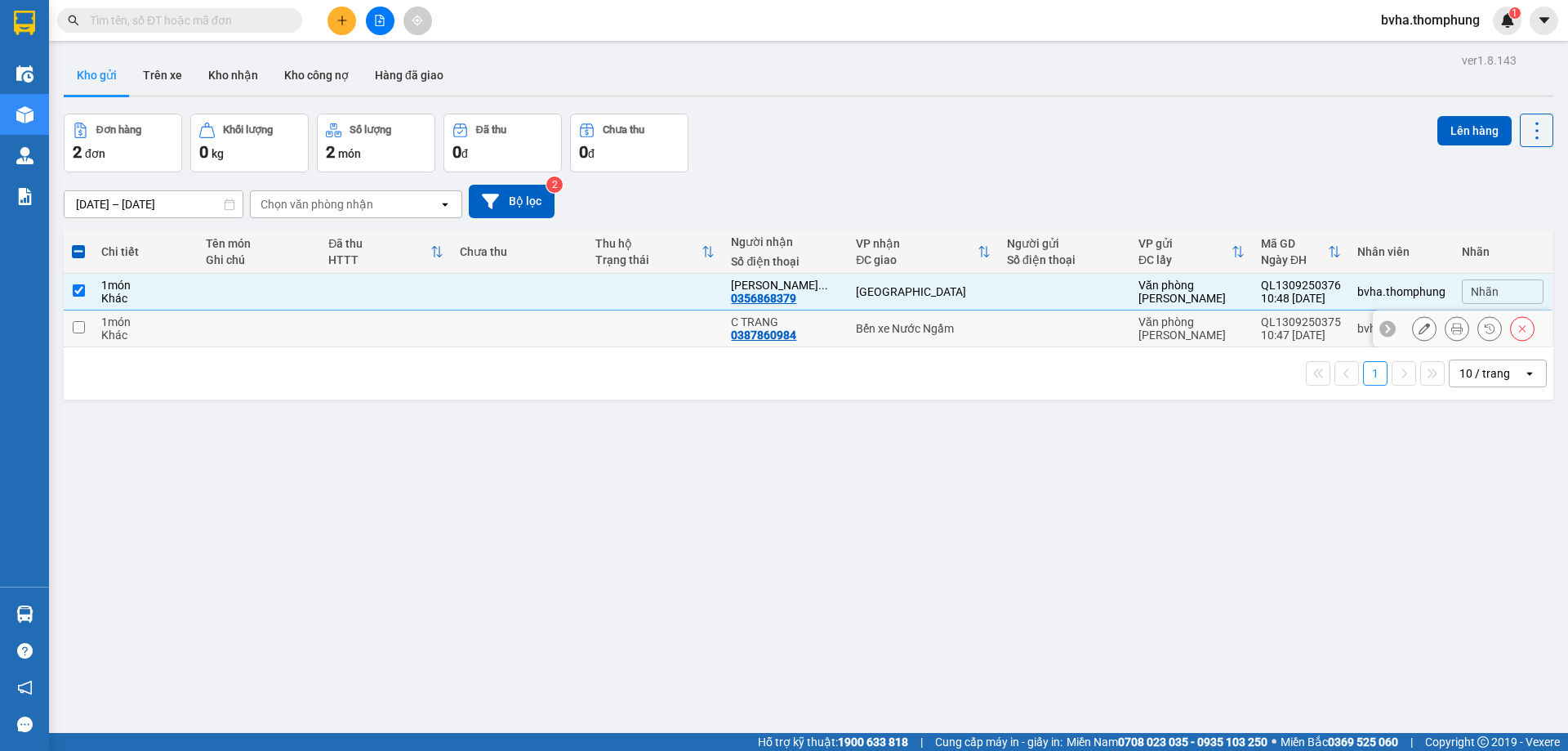
click at [80, 326] on input "checkbox" at bounding box center [79, 327] width 12 height 12
checkbox input "true"
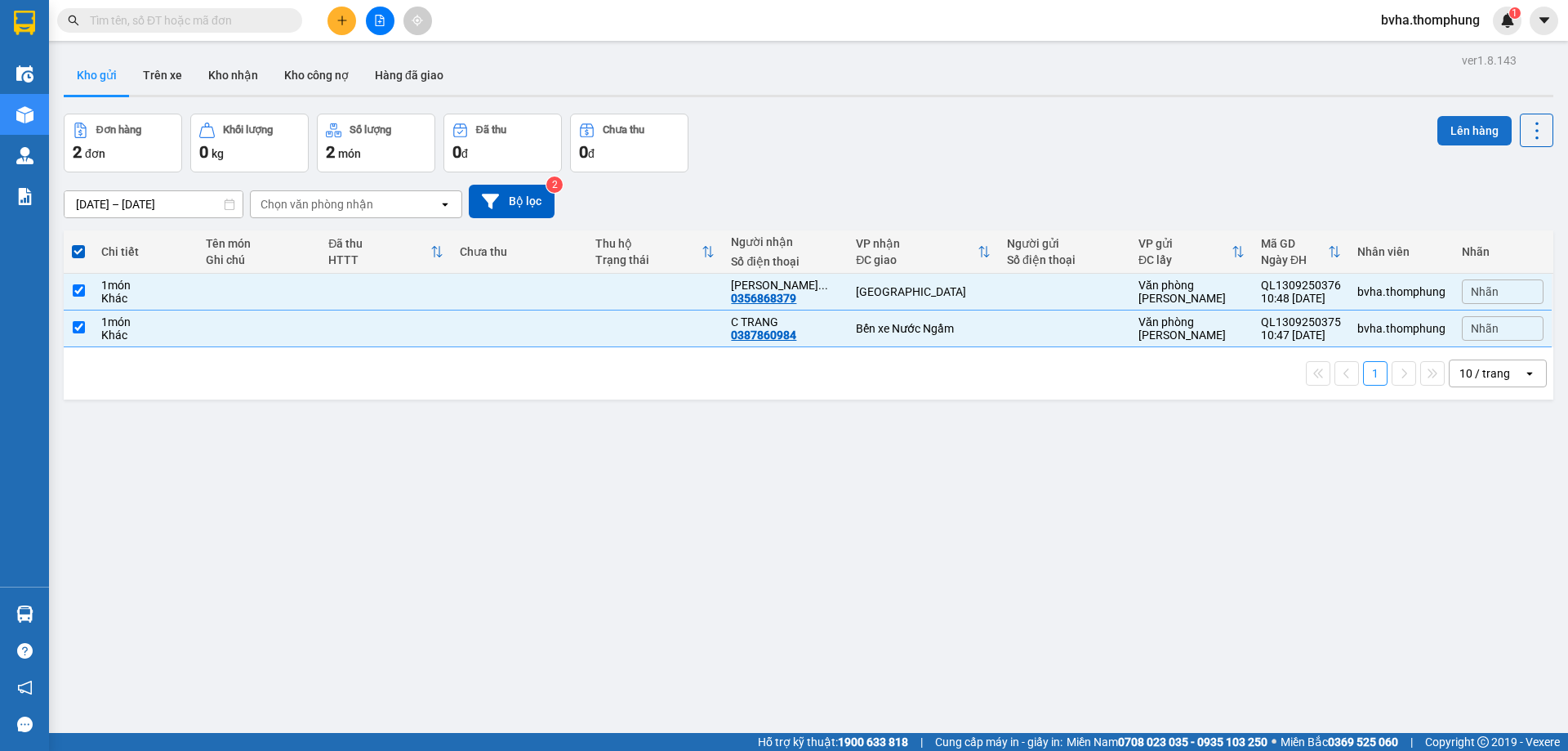
click at [1459, 138] on button "Lên hàng" at bounding box center [1474, 131] width 74 height 30
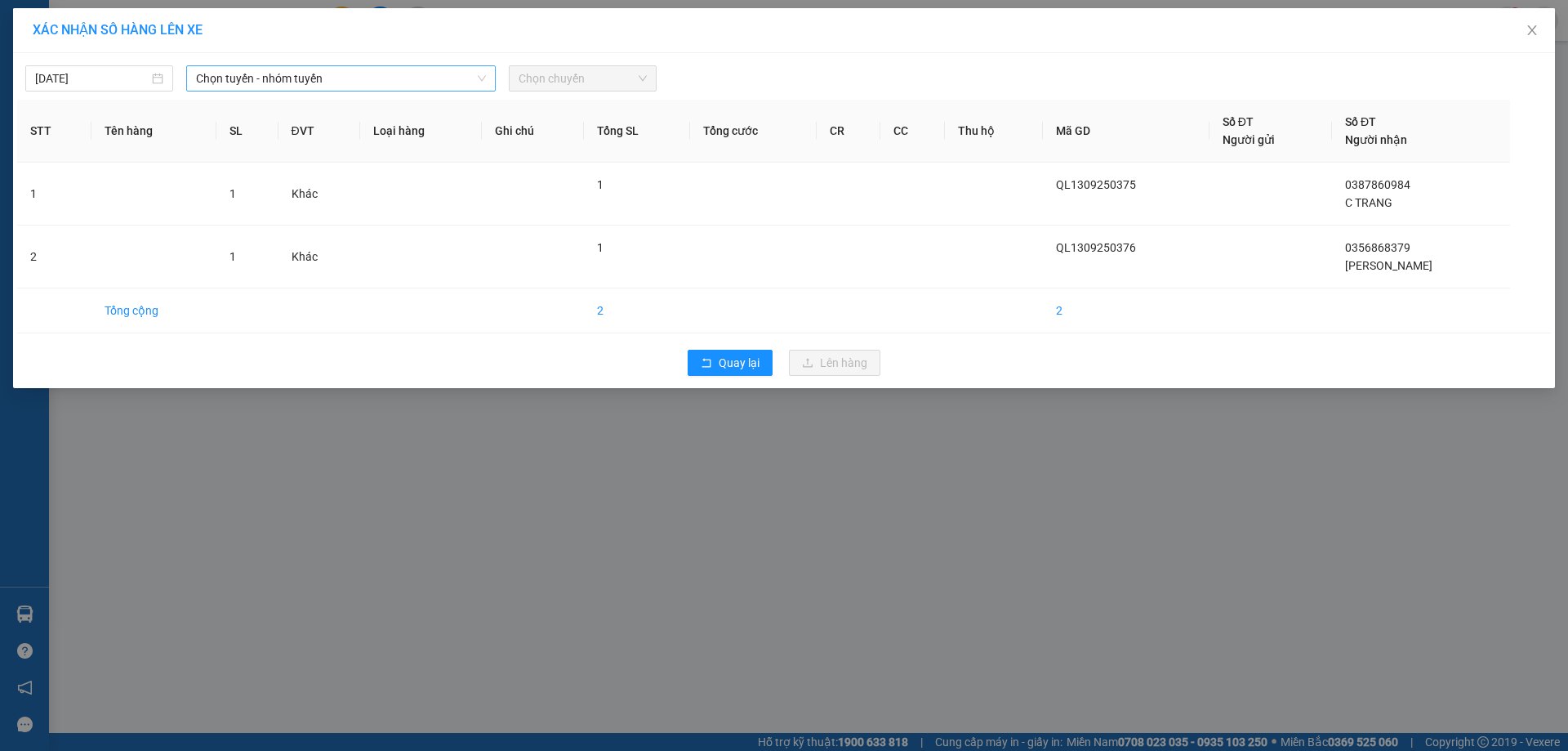
click at [259, 79] on span "Chọn tuyến - nhóm tuyến" at bounding box center [341, 78] width 290 height 25
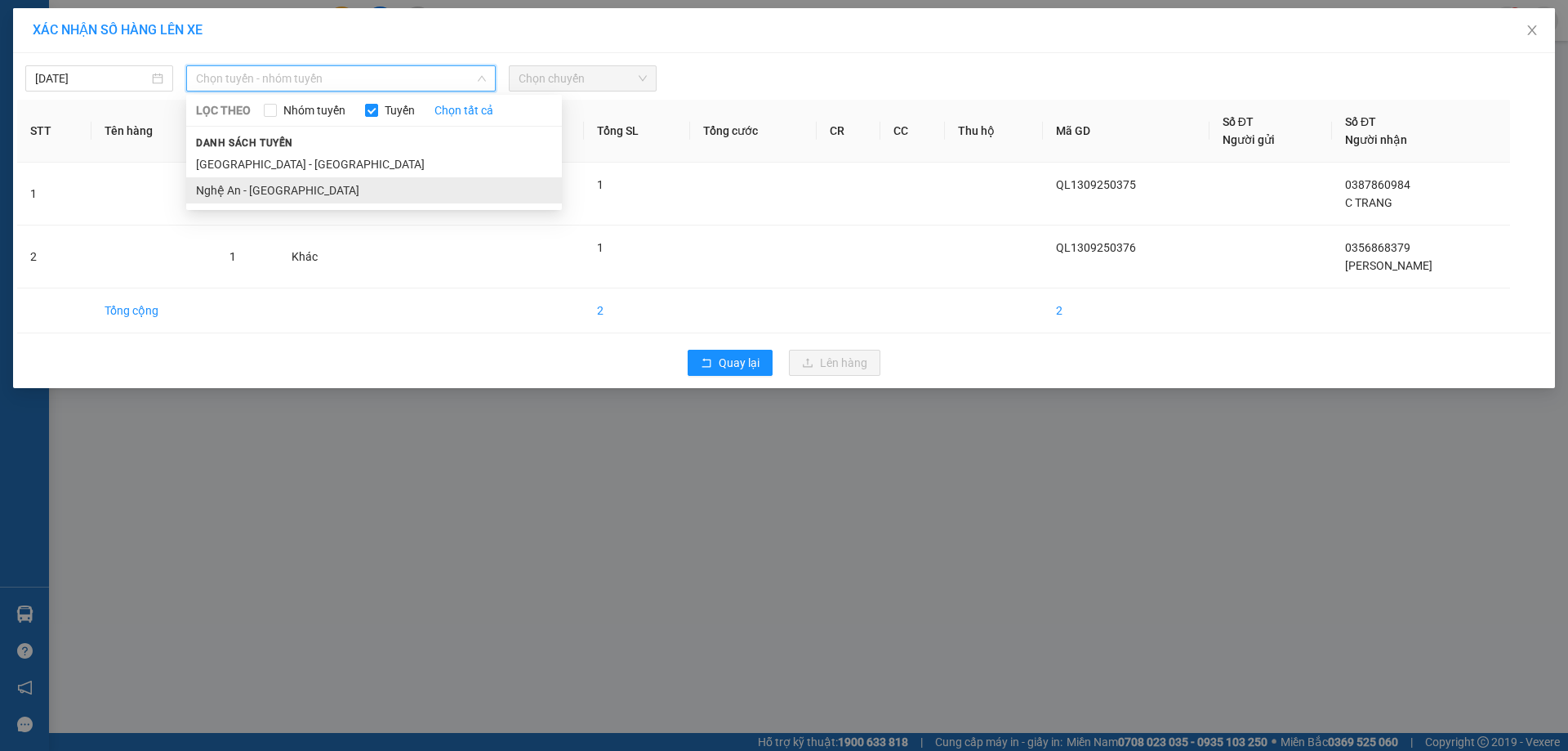
click at [237, 187] on li "Nghệ An - Hà Nội" at bounding box center [374, 190] width 375 height 26
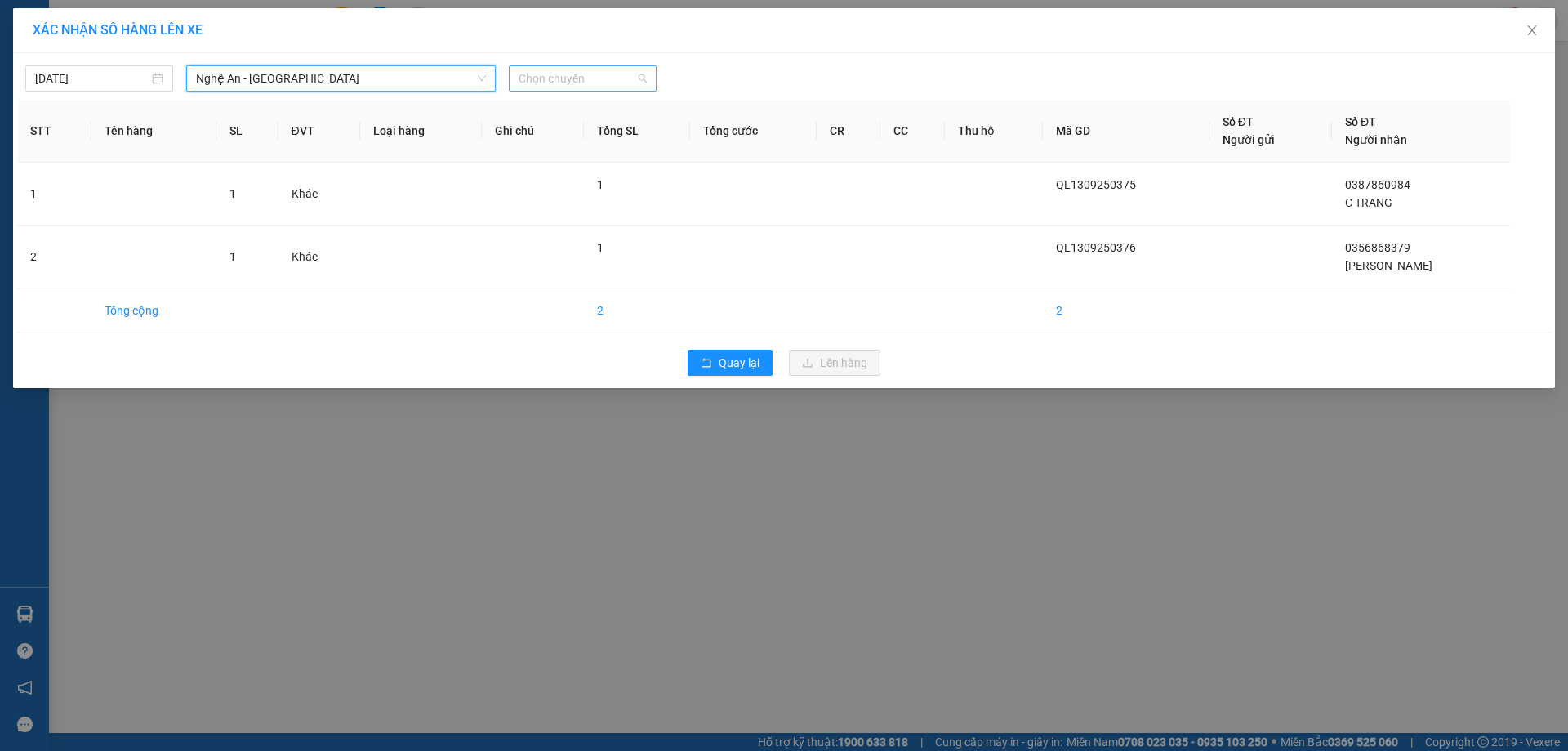
click at [622, 75] on span "Chọn chuyến" at bounding box center [583, 78] width 128 height 25
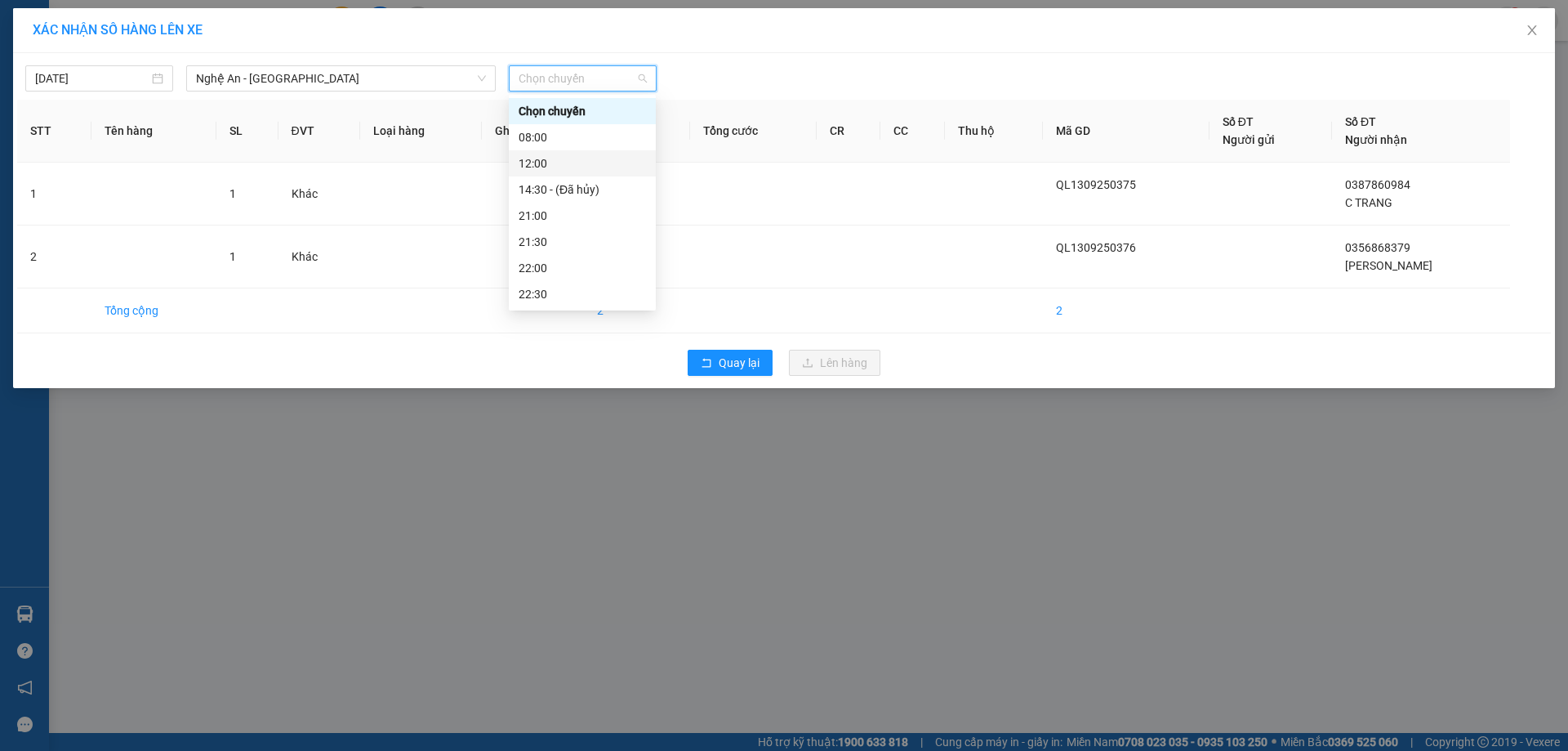
click at [544, 169] on div "12:00" at bounding box center [583, 163] width 127 height 18
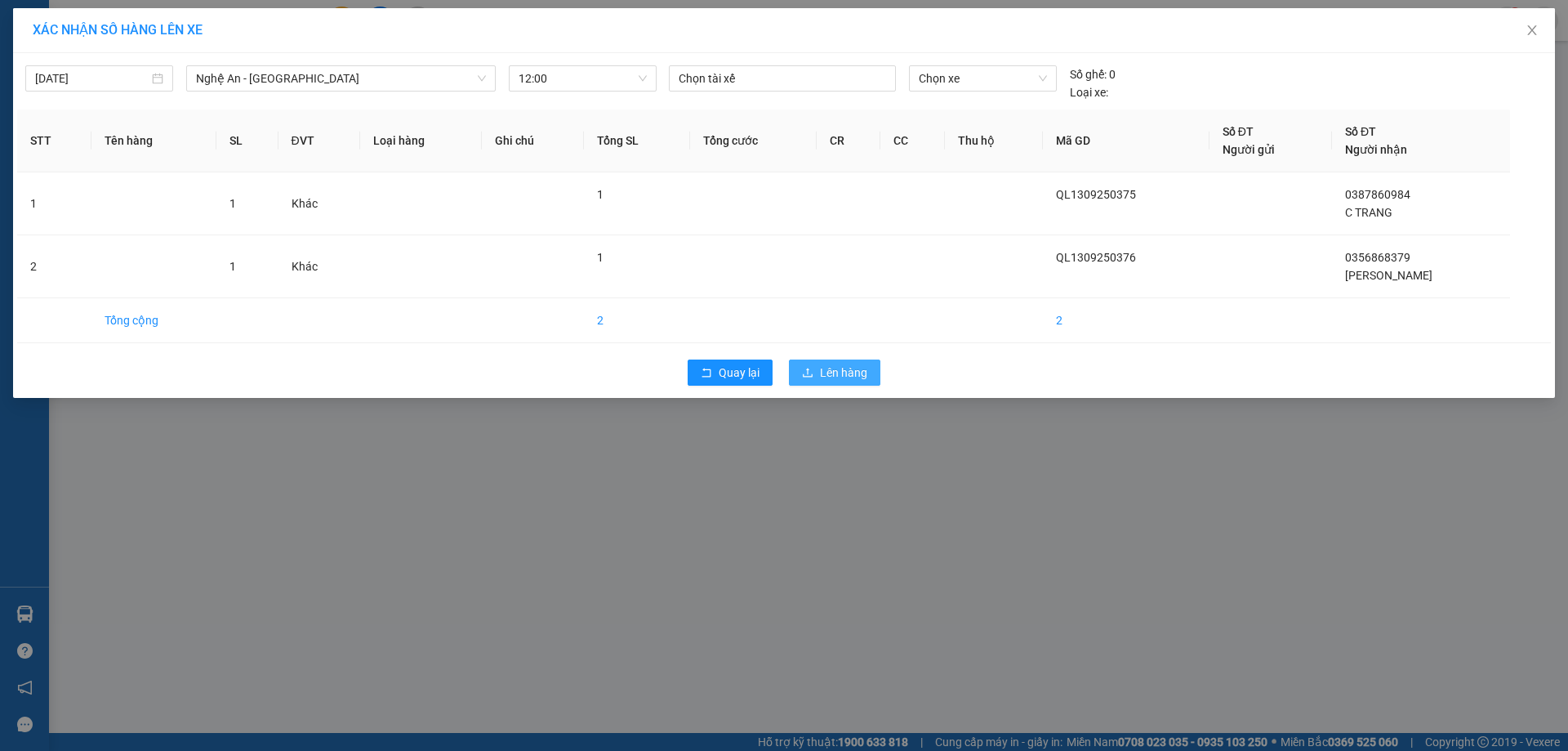
click at [841, 376] on span "Lên hàng" at bounding box center [843, 372] width 48 height 18
